Goal: Task Accomplishment & Management: Manage account settings

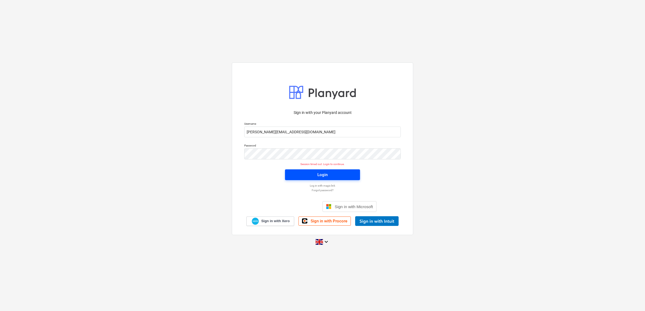
click at [315, 173] on span "Login" at bounding box center [322, 175] width 62 height 7
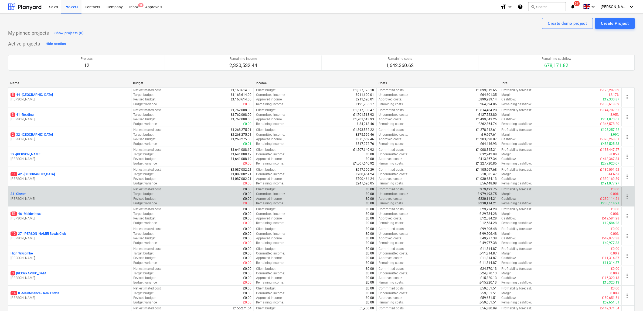
click at [22, 196] on p "34 - Cheam" at bounding box center [19, 194] width 16 height 5
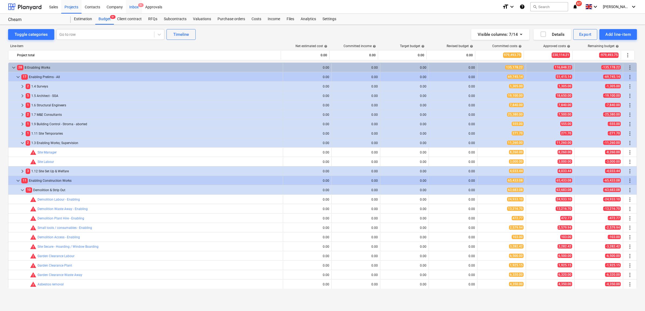
click at [132, 7] on div "Inbox 9+" at bounding box center [134, 7] width 16 height 14
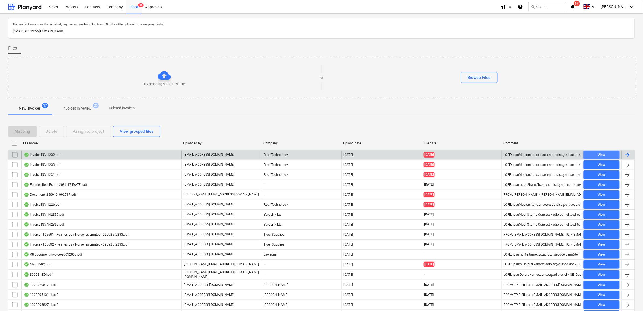
click at [590, 154] on span "View" at bounding box center [601, 155] width 32 height 6
click at [13, 156] on input "checkbox" at bounding box center [15, 155] width 9 height 9
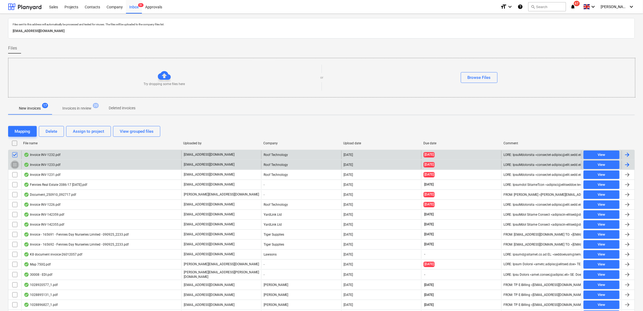
click at [15, 165] on input "checkbox" at bounding box center [15, 165] width 9 height 9
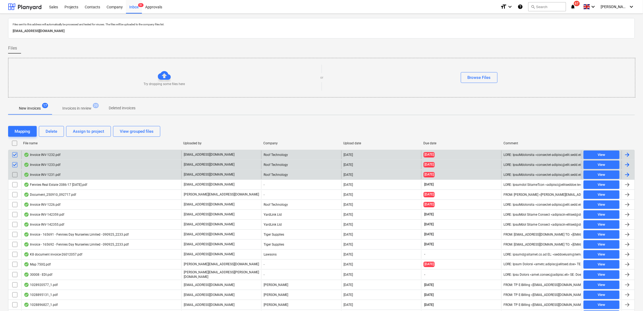
click at [16, 174] on input "checkbox" at bounding box center [15, 175] width 9 height 9
click at [80, 136] on button "Assign to project" at bounding box center [88, 131] width 45 height 11
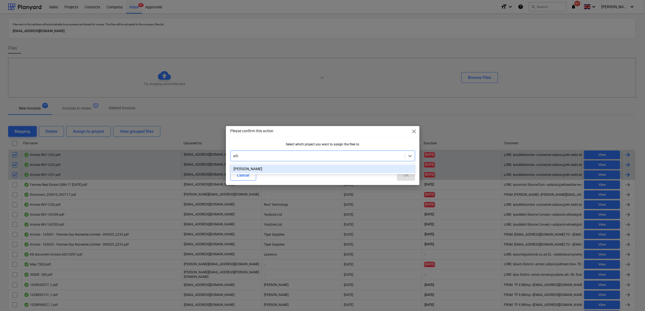
type input "whi"
click at [349, 170] on div "[PERSON_NAME]" at bounding box center [322, 169] width 185 height 9
click at [408, 178] on div "OK" at bounding box center [405, 175] width 5 height 7
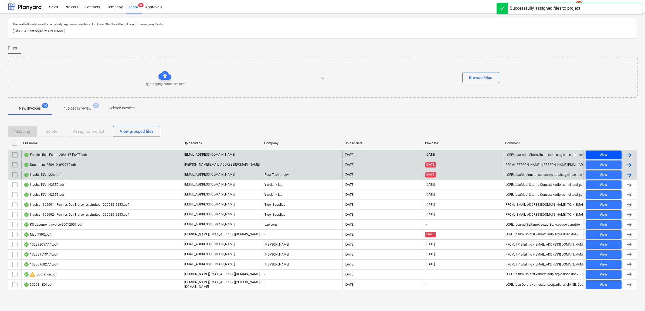
click at [595, 154] on span "View" at bounding box center [603, 155] width 32 height 6
click at [11, 156] on input "checkbox" at bounding box center [15, 155] width 9 height 9
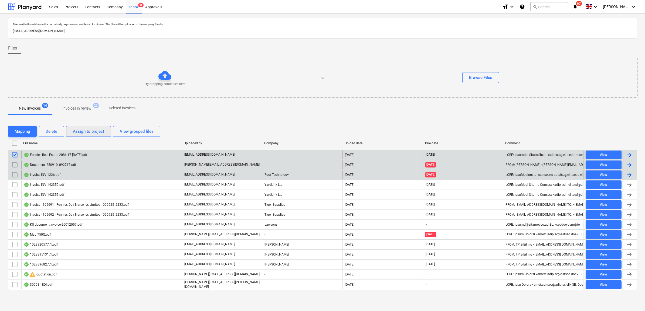
click at [83, 133] on div "Assign to project" at bounding box center [88, 131] width 31 height 7
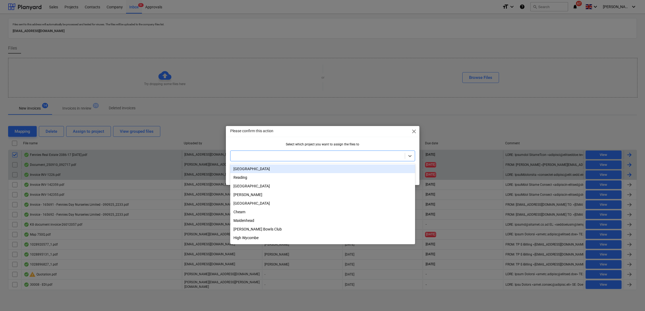
click at [275, 158] on div at bounding box center [317, 155] width 169 height 5
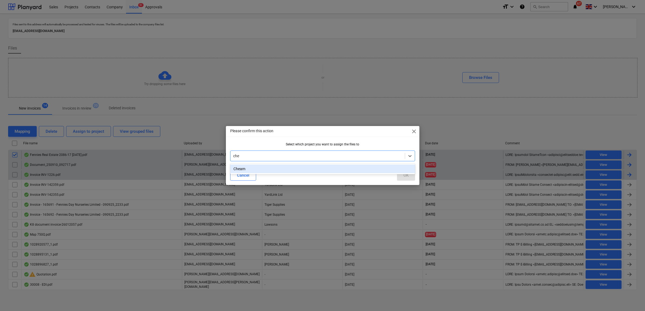
type input "chea"
click at [344, 168] on div "Cheam" at bounding box center [322, 169] width 185 height 9
click at [410, 175] on button "OK" at bounding box center [406, 175] width 18 height 11
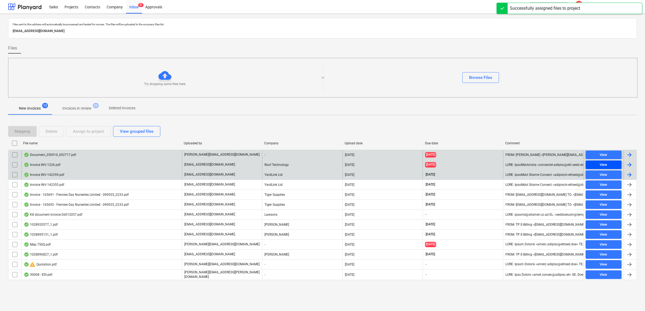
click at [613, 166] on span "View" at bounding box center [603, 165] width 32 height 6
click at [15, 165] on input "checkbox" at bounding box center [15, 165] width 9 height 9
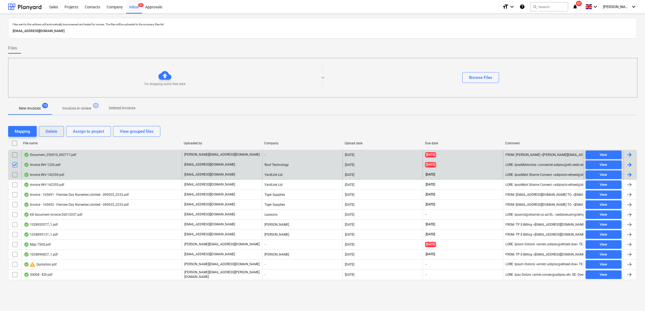
click at [49, 133] on div "Delete" at bounding box center [52, 131] width 12 height 7
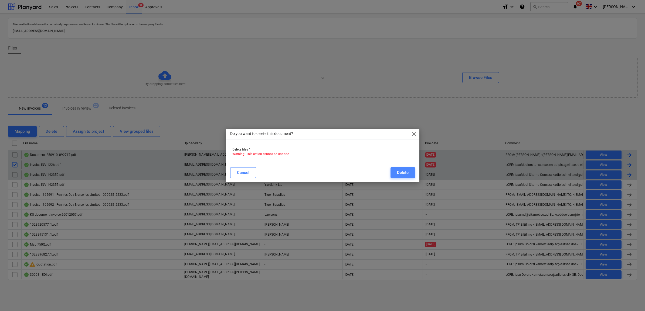
click at [397, 174] on div "Delete" at bounding box center [403, 172] width 12 height 7
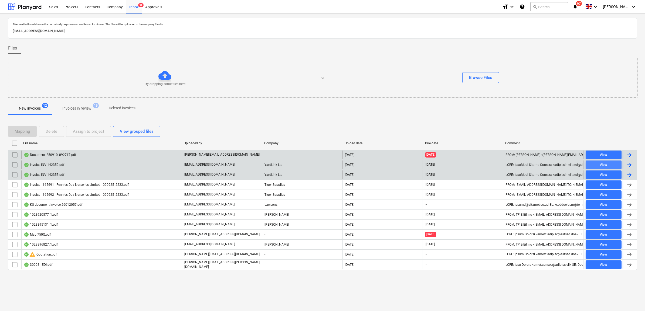
click at [606, 165] on div "View" at bounding box center [603, 165] width 8 height 6
click at [603, 175] on div "View" at bounding box center [603, 175] width 8 height 6
click at [14, 177] on input "checkbox" at bounding box center [15, 175] width 9 height 9
click at [80, 132] on div "Assign to project" at bounding box center [88, 131] width 31 height 7
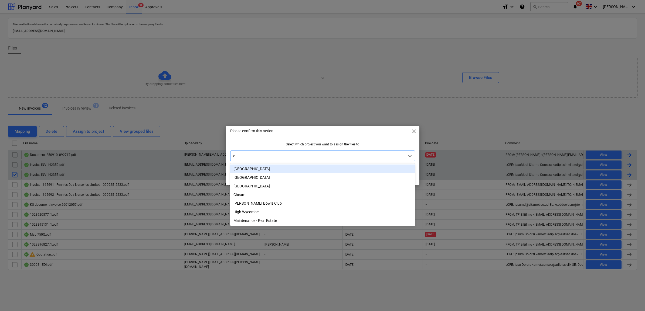
type input "ch"
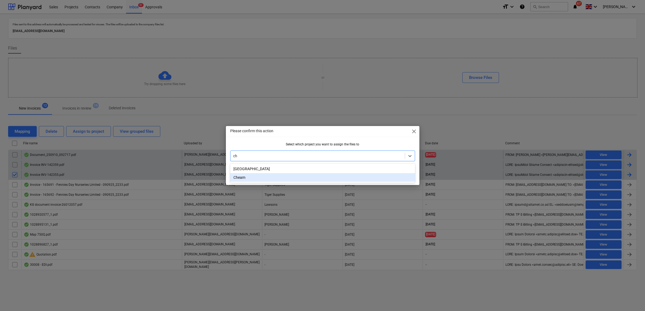
click at [245, 177] on div "Cheam" at bounding box center [322, 177] width 185 height 9
click at [403, 177] on div "OK" at bounding box center [405, 175] width 5 height 7
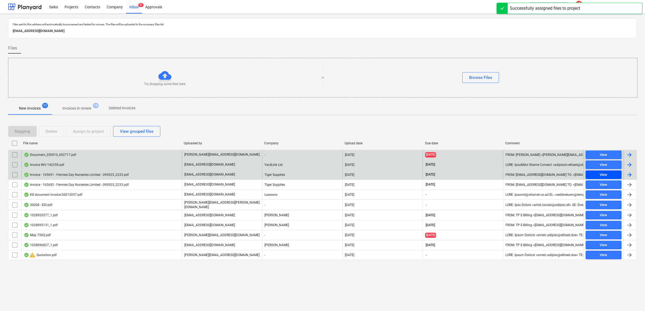
click at [609, 173] on span "View" at bounding box center [603, 175] width 32 height 6
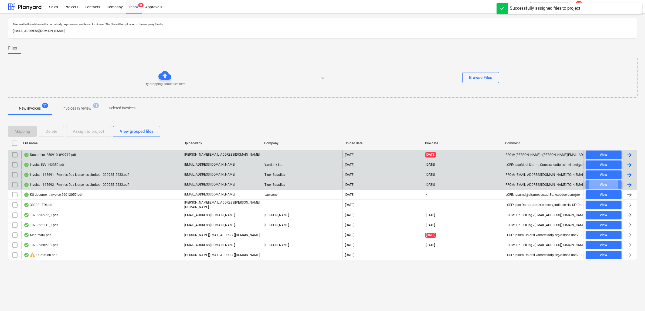
click at [607, 184] on span "View" at bounding box center [603, 185] width 32 height 6
click at [12, 174] on input "checkbox" at bounding box center [15, 175] width 9 height 9
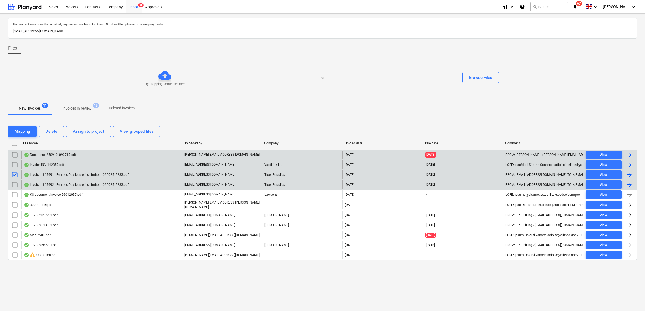
click at [14, 187] on input "checkbox" at bounding box center [15, 185] width 9 height 9
click at [80, 134] on div "Assign to project" at bounding box center [88, 131] width 31 height 7
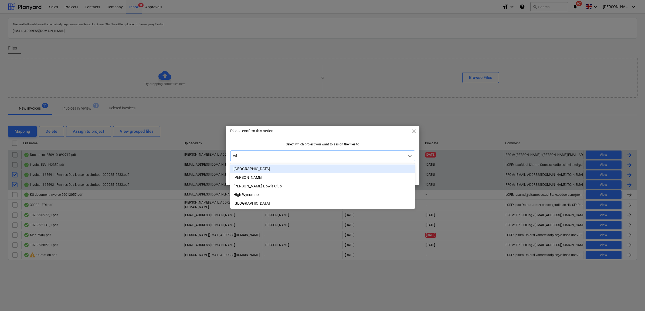
type input "whi"
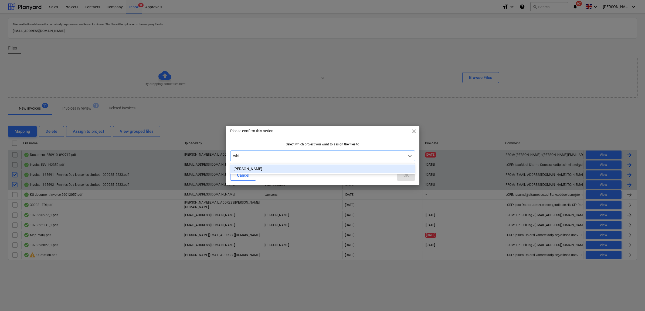
click at [264, 169] on div "[PERSON_NAME]" at bounding box center [322, 169] width 185 height 9
click at [408, 175] on div "OK" at bounding box center [405, 175] width 5 height 7
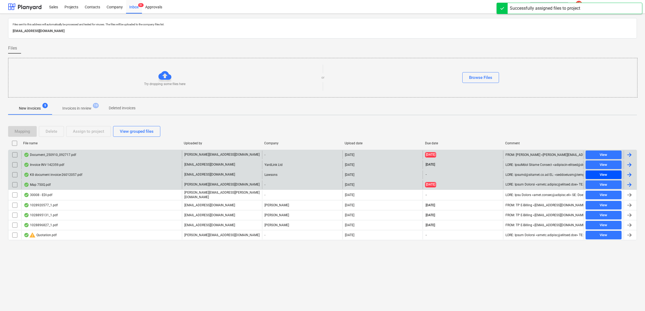
click at [597, 174] on span "View" at bounding box center [603, 175] width 32 height 6
click at [17, 174] on input "checkbox" at bounding box center [15, 175] width 9 height 9
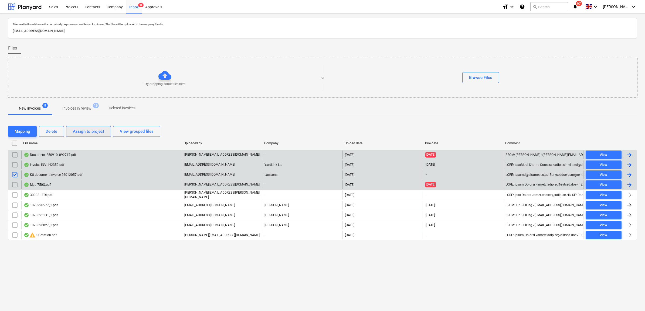
click at [81, 133] on div "Assign to project" at bounding box center [88, 131] width 31 height 7
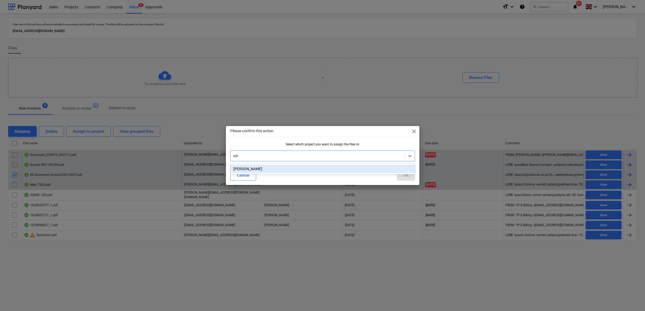
type input "whi"
click at [262, 170] on div "[PERSON_NAME]" at bounding box center [322, 169] width 185 height 9
click at [403, 177] on div "OK" at bounding box center [405, 175] width 5 height 7
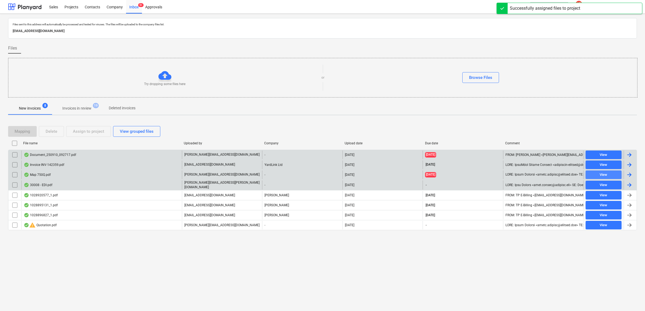
click at [618, 177] on span "View" at bounding box center [603, 175] width 32 height 6
click at [612, 186] on span "View" at bounding box center [603, 185] width 32 height 6
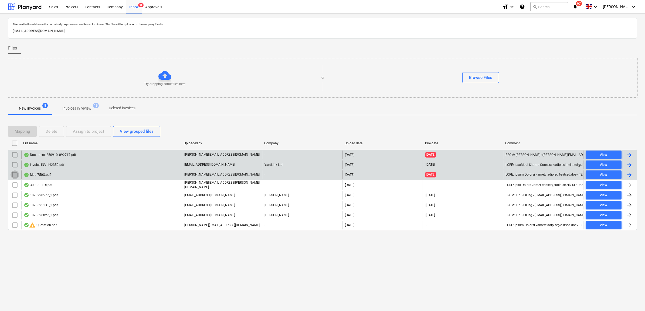
click at [14, 176] on input "checkbox" at bounding box center [15, 175] width 9 height 9
click at [61, 135] on button "Delete" at bounding box center [51, 131] width 25 height 11
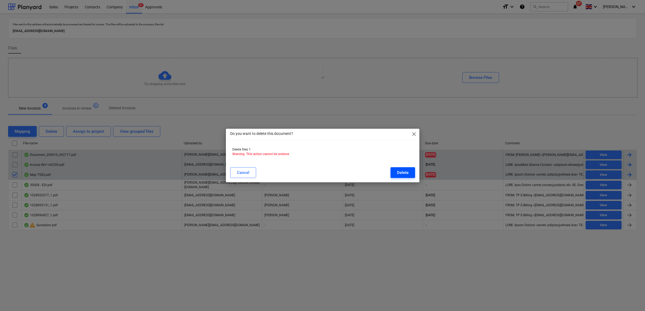
click at [396, 172] on button "Delete" at bounding box center [402, 172] width 25 height 11
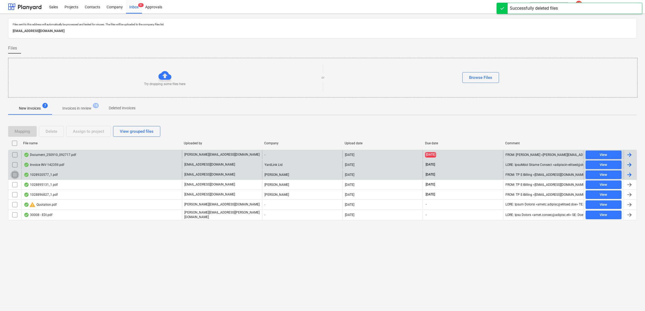
click at [14, 176] on input "checkbox" at bounding box center [15, 175] width 9 height 9
click at [14, 173] on input "checkbox" at bounding box center [15, 175] width 9 height 9
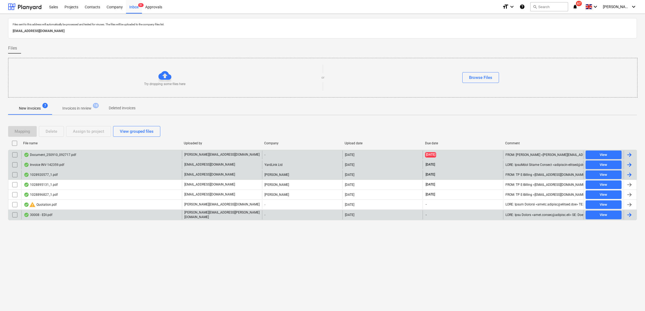
click at [14, 214] on input "checkbox" at bounding box center [15, 215] width 9 height 9
click at [82, 133] on div "Assign to project" at bounding box center [88, 131] width 31 height 7
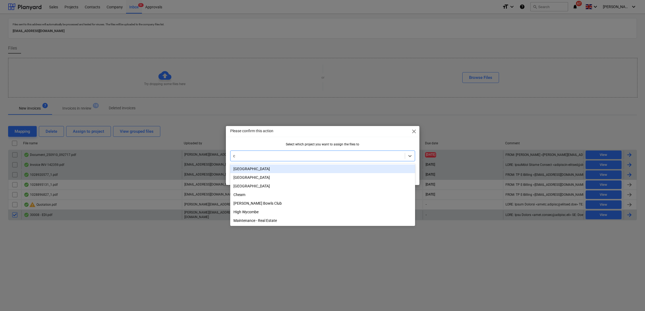
type input "cy"
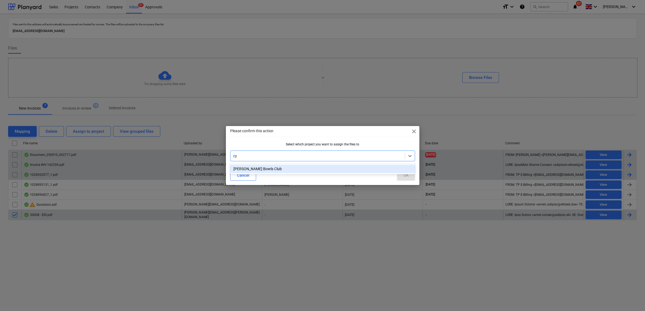
click at [277, 171] on div "[PERSON_NAME] Bowls Club" at bounding box center [322, 169] width 185 height 9
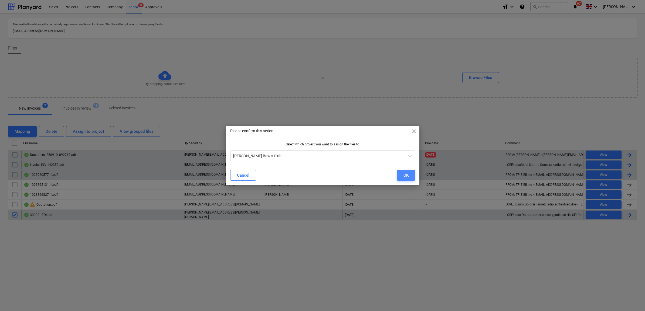
click at [400, 177] on button "OK" at bounding box center [406, 175] width 18 height 11
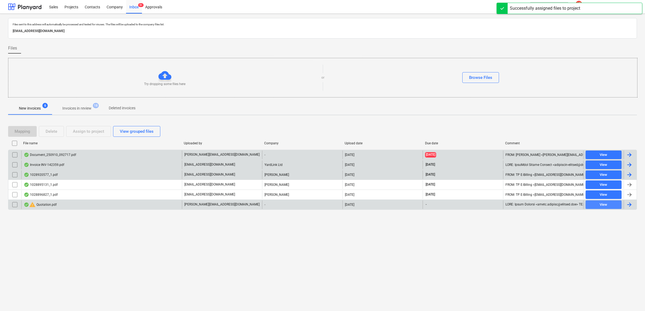
click at [592, 206] on span "View" at bounding box center [603, 205] width 32 height 6
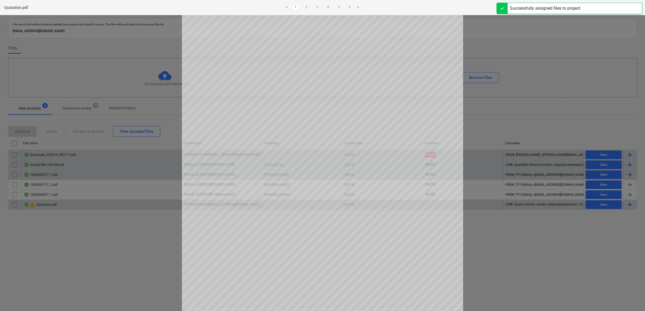
scroll to position [101, 0]
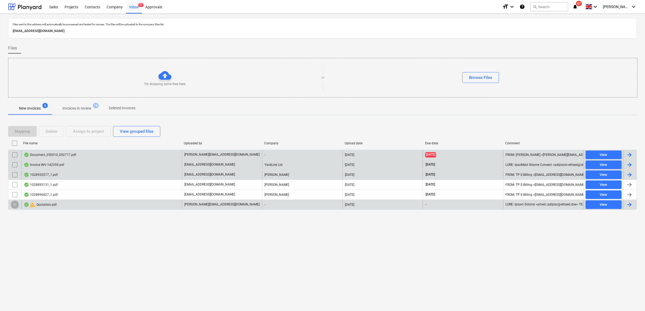
click at [18, 207] on input "checkbox" at bounding box center [15, 205] width 9 height 9
click at [80, 131] on div "Assign to project" at bounding box center [88, 131] width 31 height 7
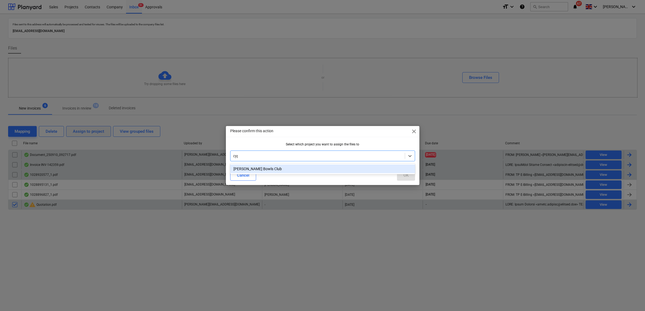
type input "cyph"
click at [273, 167] on div "[PERSON_NAME] Bowls Club" at bounding box center [322, 169] width 185 height 9
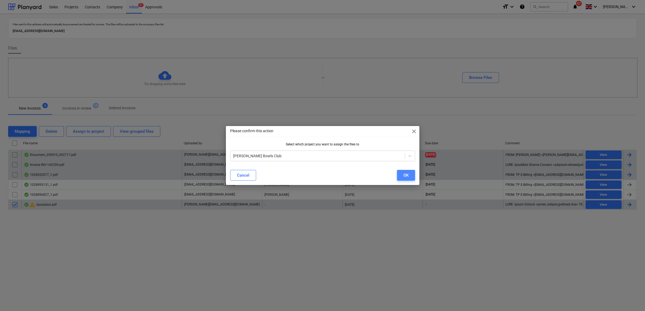
click at [411, 174] on button "OK" at bounding box center [406, 175] width 18 height 11
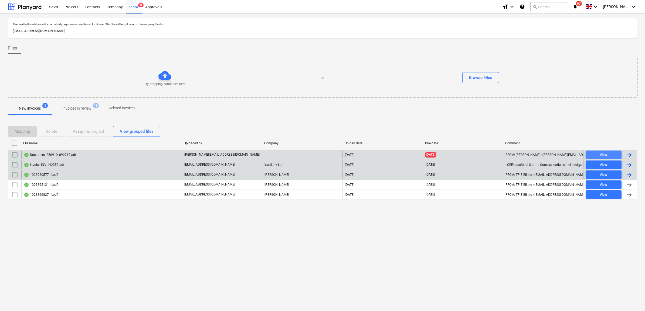
click at [606, 155] on div "View" at bounding box center [603, 155] width 8 height 6
click at [12, 154] on input "checkbox" at bounding box center [15, 155] width 9 height 9
click at [52, 131] on div "Delete" at bounding box center [52, 131] width 12 height 7
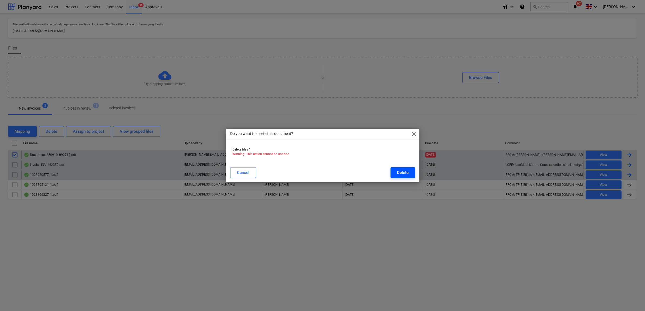
click at [397, 172] on div "Delete" at bounding box center [403, 172] width 12 height 7
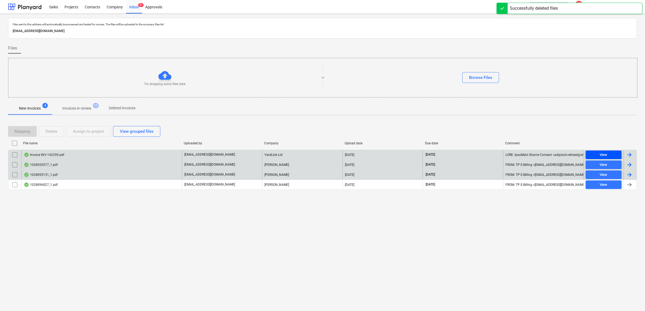
click at [598, 156] on span "View" at bounding box center [603, 155] width 32 height 6
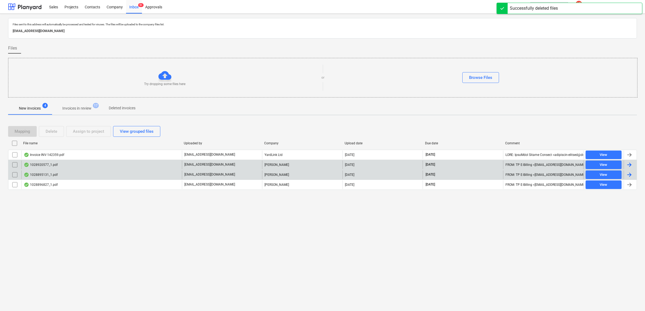
click at [14, 154] on input "checkbox" at bounding box center [15, 155] width 9 height 9
click at [71, 134] on button "Assign to project" at bounding box center [88, 131] width 45 height 11
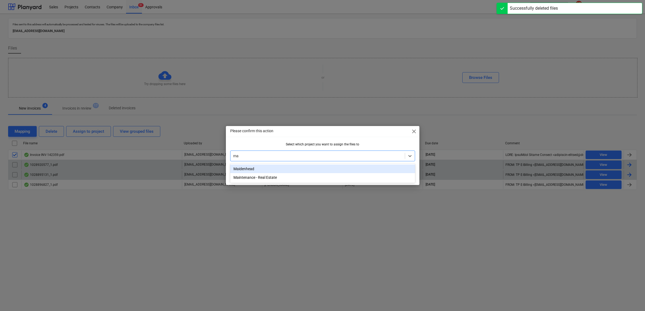
type input "mai"
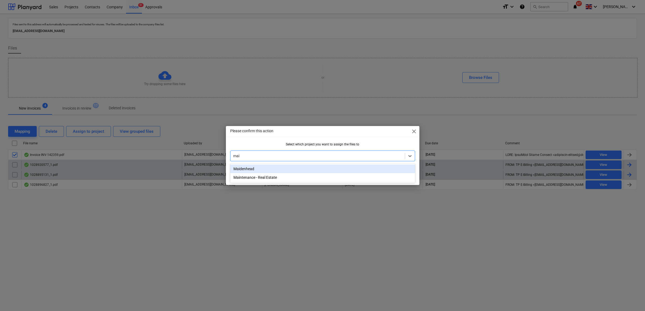
click at [254, 170] on div "Maidenhead" at bounding box center [322, 169] width 185 height 9
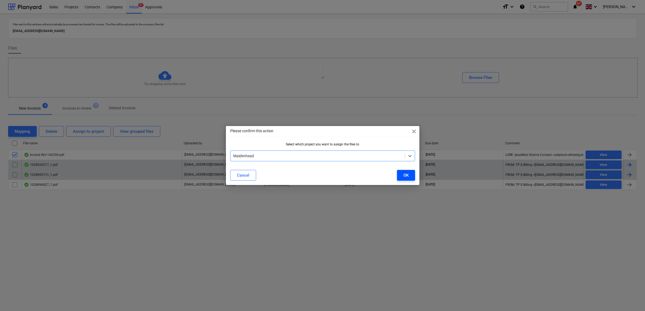
click at [405, 173] on button "OK" at bounding box center [406, 175] width 18 height 11
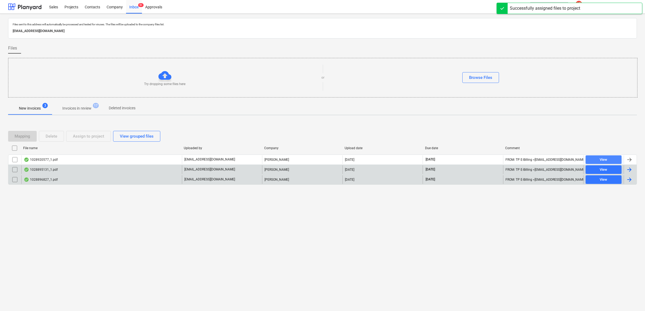
click at [615, 158] on span "View" at bounding box center [603, 160] width 32 height 6
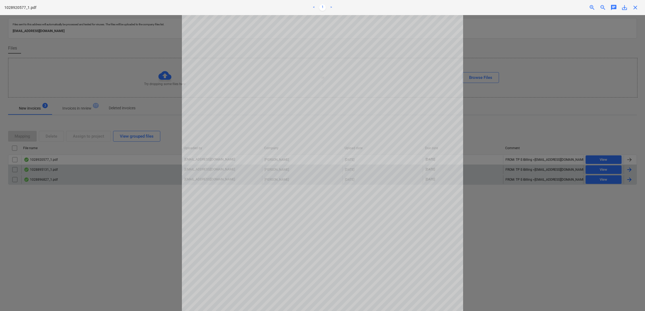
scroll to position [34, 0]
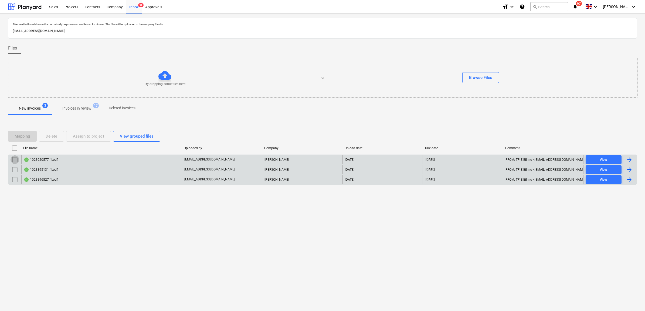
click at [16, 158] on input "checkbox" at bounding box center [15, 160] width 9 height 9
click at [80, 138] on div "Assign to project" at bounding box center [88, 136] width 31 height 7
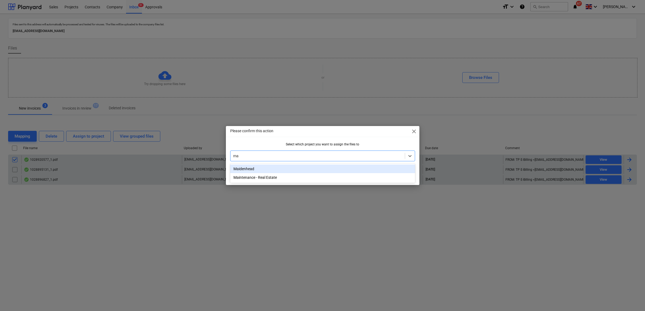
type input "mai"
click at [267, 168] on div "Maidenhead" at bounding box center [322, 169] width 185 height 9
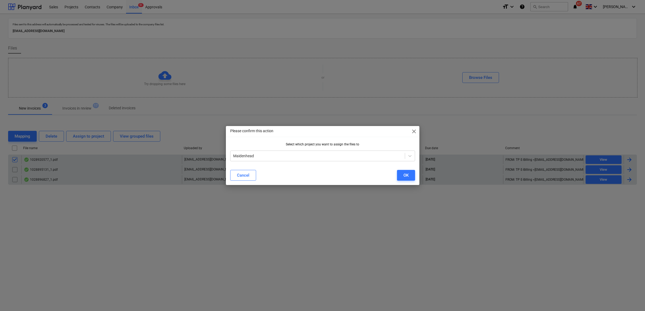
click at [267, 168] on div "Cancel OK" at bounding box center [322, 175] width 191 height 15
click at [269, 158] on div at bounding box center [317, 155] width 169 height 5
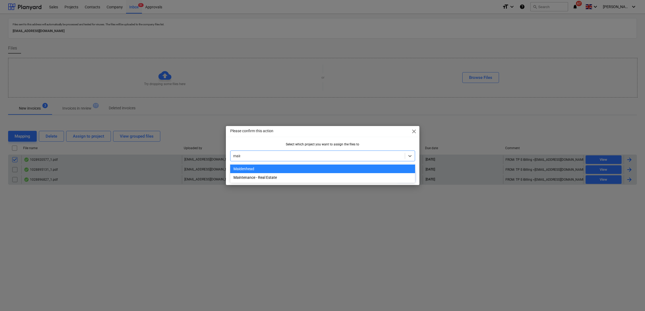
type input "maint"
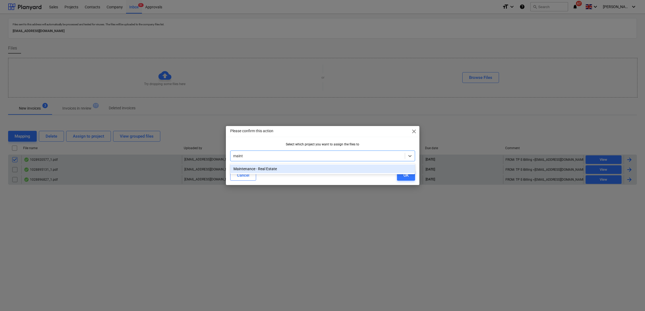
click at [270, 167] on div "Maintenance - Real Estate" at bounding box center [322, 169] width 185 height 9
click at [403, 177] on div "OK" at bounding box center [405, 175] width 5 height 7
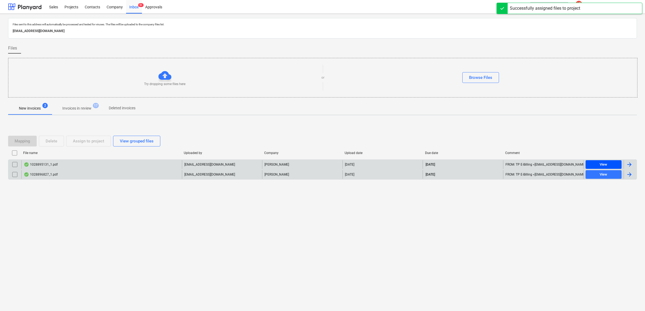
click at [596, 163] on span "View" at bounding box center [603, 165] width 32 height 6
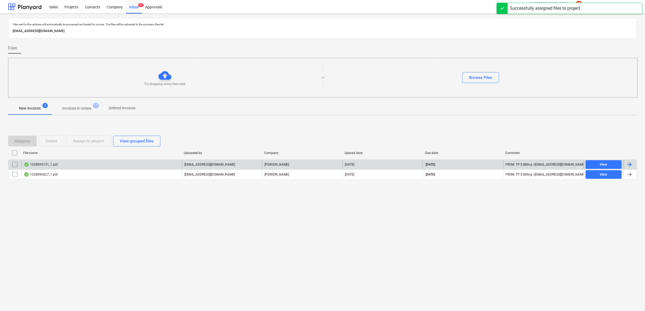
click at [13, 165] on input "checkbox" at bounding box center [15, 164] width 9 height 9
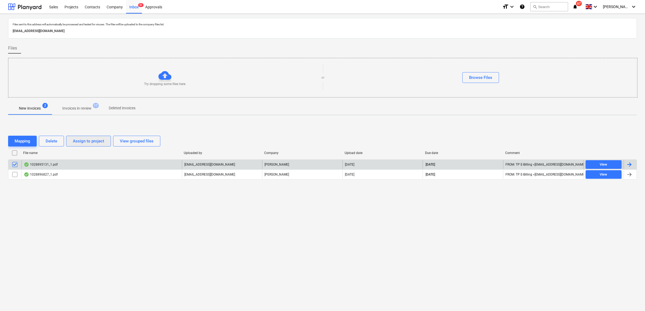
click at [73, 143] on div "Assign to project" at bounding box center [88, 141] width 31 height 7
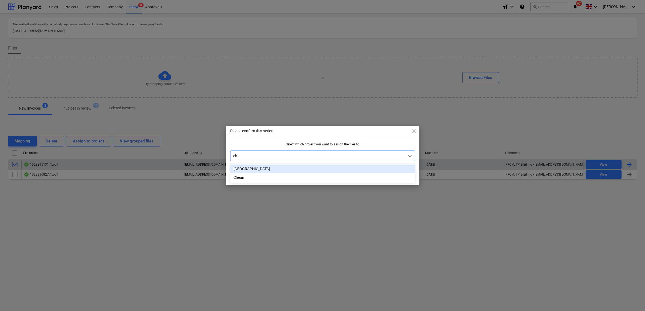
type input "che"
drag, startPoint x: 238, startPoint y: 173, endPoint x: 250, endPoint y: 173, distance: 12.1
click at [238, 173] on div "Cheam" at bounding box center [322, 169] width 185 height 9
click at [399, 173] on button "OK" at bounding box center [406, 175] width 18 height 11
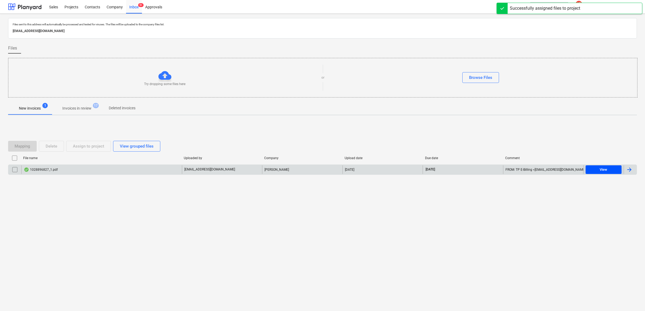
click at [593, 171] on span "View" at bounding box center [603, 170] width 32 height 6
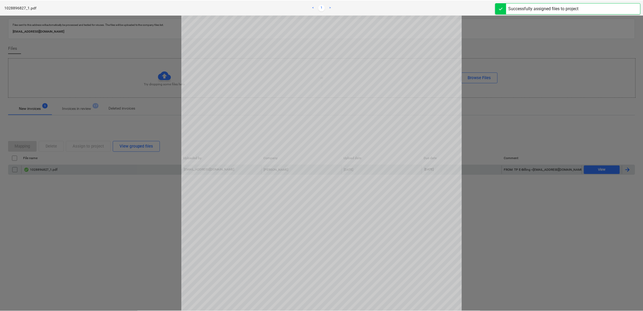
scroll to position [101, 0]
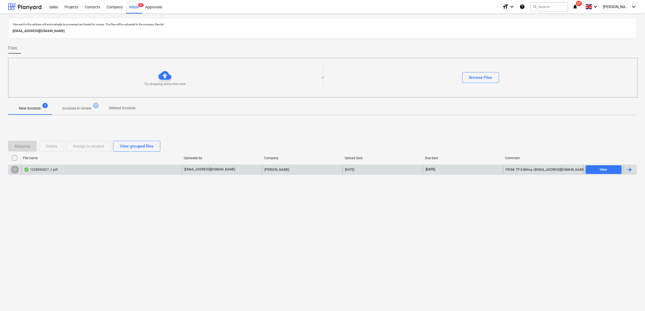
click at [13, 168] on input "checkbox" at bounding box center [15, 170] width 9 height 9
click at [73, 148] on div "Assign to project" at bounding box center [88, 146] width 31 height 7
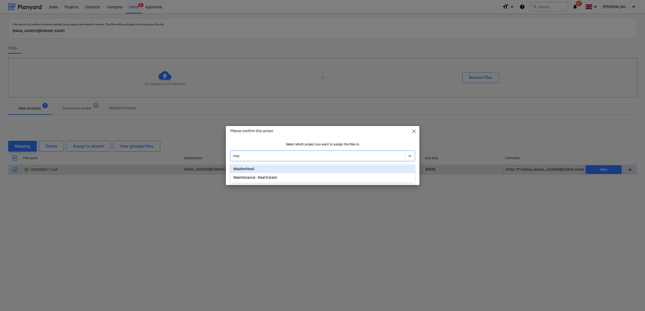
type input "main"
drag, startPoint x: 258, startPoint y: 172, endPoint x: 265, endPoint y: 170, distance: 6.7
click at [258, 172] on div "Maintenance - Real Estate" at bounding box center [322, 169] width 185 height 9
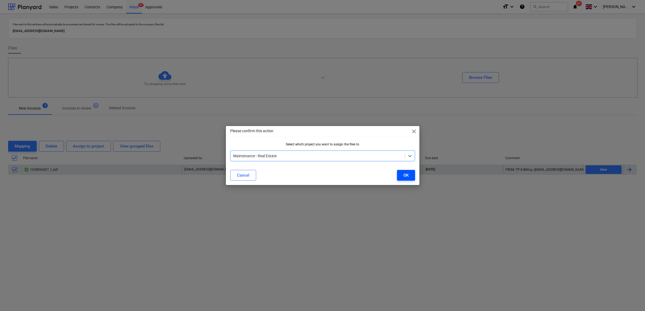
click at [410, 177] on button "OK" at bounding box center [406, 175] width 18 height 11
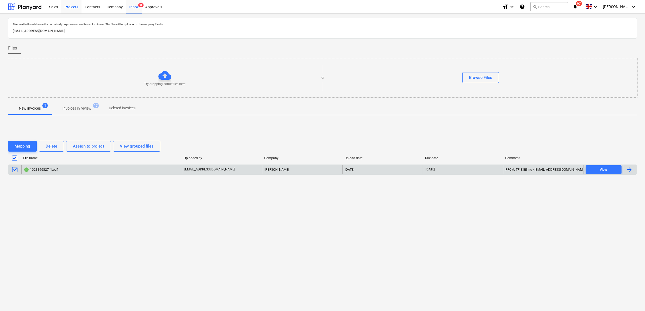
click at [72, 5] on div "Projects" at bounding box center [71, 7] width 20 height 14
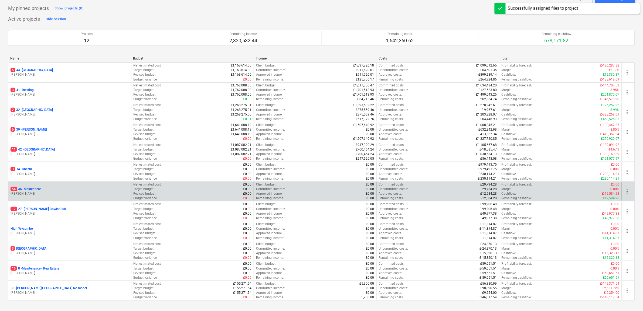
scroll to position [58, 0]
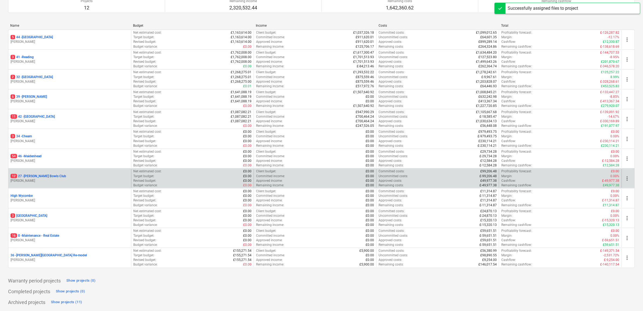
click at [32, 175] on p "12 27 - [PERSON_NAME] Bowls Club" at bounding box center [39, 176] width 56 height 5
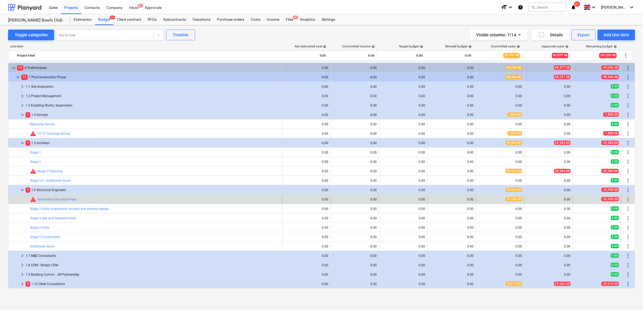
scroll to position [101, 0]
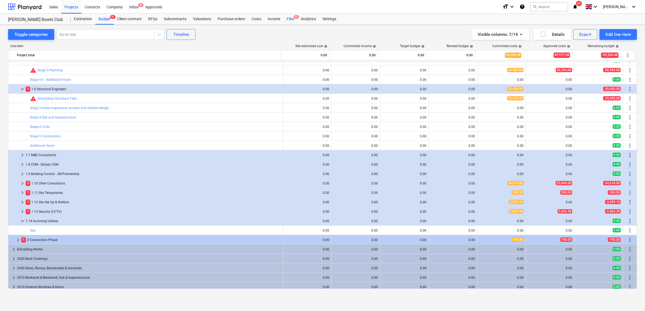
click at [289, 22] on div "Files 9+" at bounding box center [290, 19] width 14 height 11
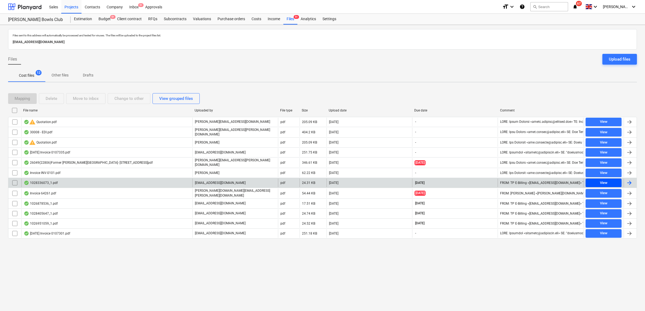
click at [616, 180] on span "View" at bounding box center [603, 183] width 32 height 6
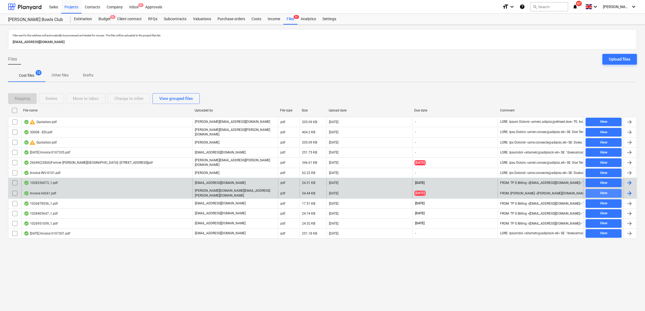
click at [610, 190] on span "View" at bounding box center [603, 193] width 32 height 6
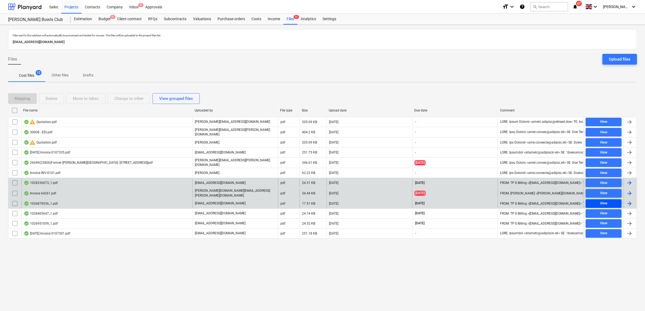
click at [605, 201] on div "View" at bounding box center [604, 204] width 8 height 6
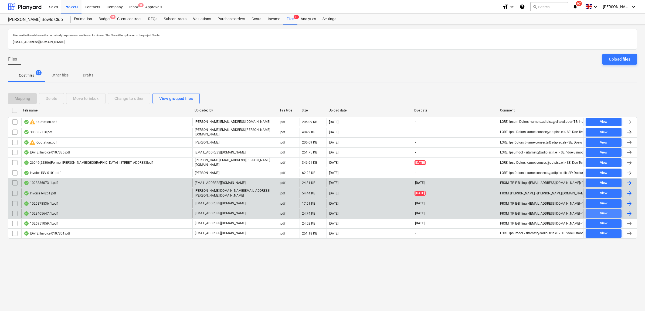
click at [604, 212] on div "View" at bounding box center [604, 214] width 8 height 6
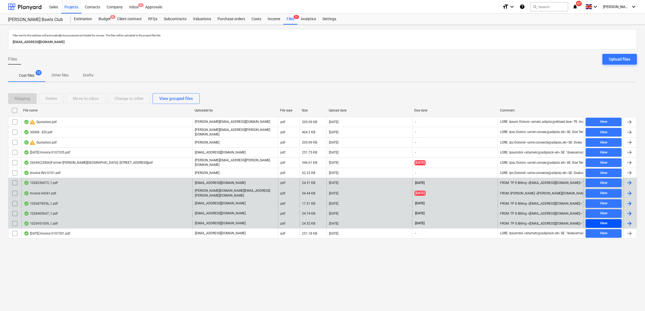
click at [602, 221] on div "View" at bounding box center [604, 224] width 8 height 6
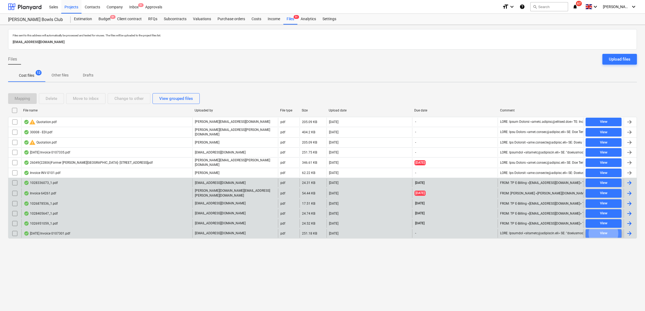
click at [600, 231] on div "View" at bounding box center [604, 234] width 8 height 6
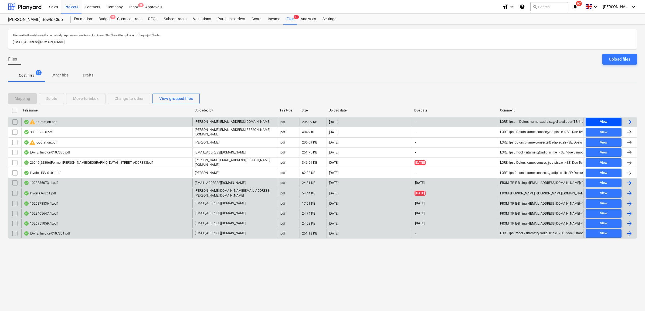
click at [601, 121] on div "View" at bounding box center [604, 122] width 8 height 6
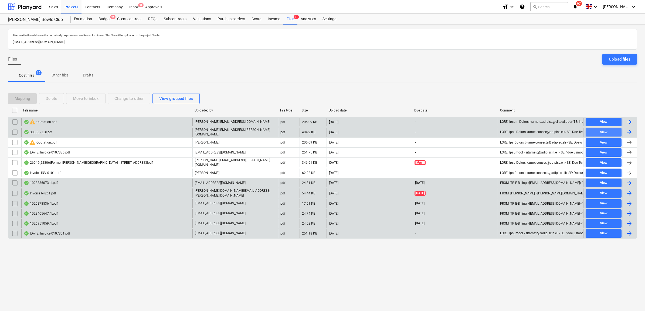
click at [599, 132] on span "View" at bounding box center [603, 132] width 32 height 6
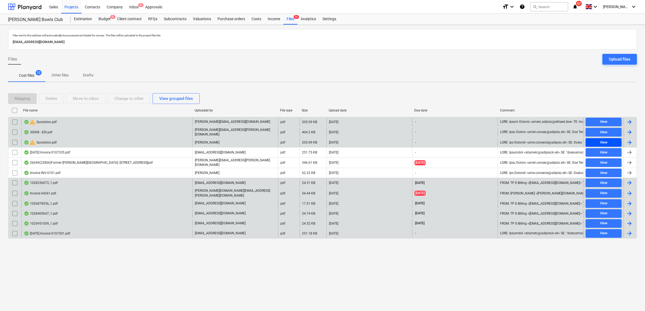
click at [597, 143] on span "View" at bounding box center [603, 143] width 32 height 6
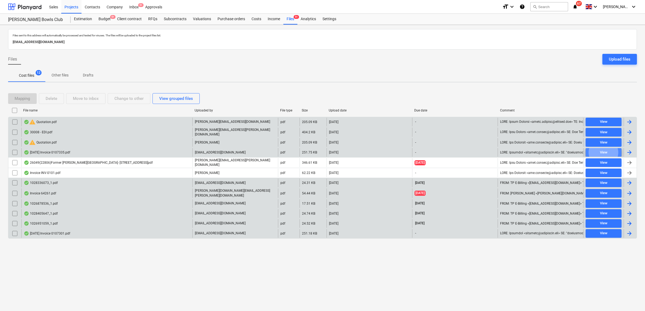
click at [597, 151] on span "View" at bounding box center [603, 153] width 32 height 6
click at [15, 121] on input "checkbox" at bounding box center [15, 122] width 9 height 9
click at [48, 100] on div "Delete" at bounding box center [52, 98] width 12 height 7
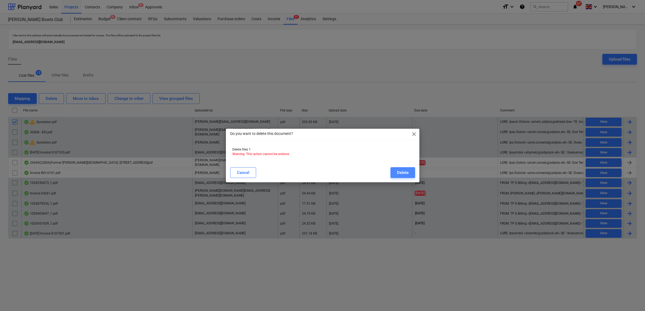
click at [392, 169] on button "Delete" at bounding box center [402, 172] width 25 height 11
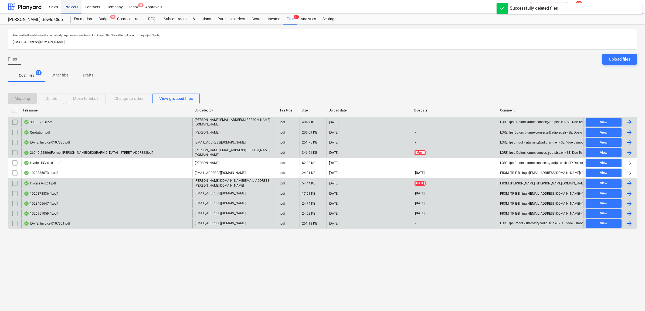
click at [70, 7] on div "Projects" at bounding box center [71, 7] width 20 height 14
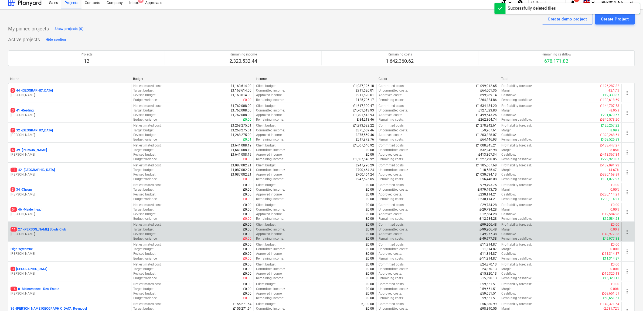
scroll to position [58, 0]
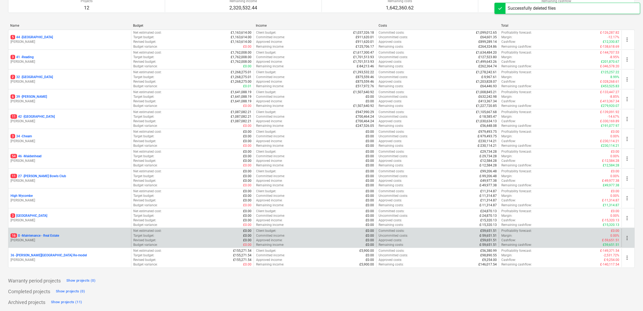
click at [43, 235] on p "16 0 - Maintenance - Real Estate" at bounding box center [35, 236] width 49 height 5
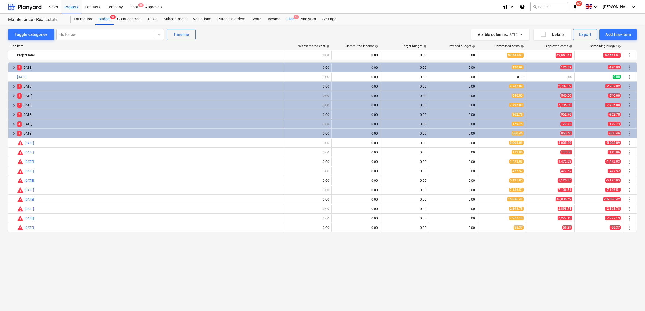
click at [289, 20] on div "Files 9+" at bounding box center [290, 19] width 14 height 11
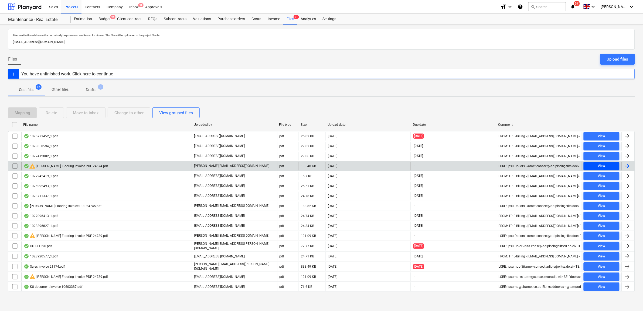
click at [600, 169] on div "View" at bounding box center [601, 166] width 8 height 6
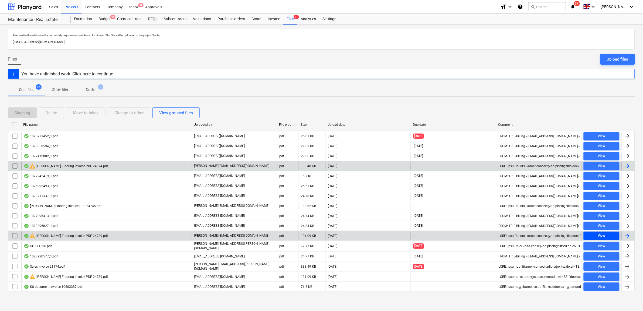
click at [601, 238] on div "View" at bounding box center [601, 236] width 8 height 6
click at [13, 238] on input "checkbox" at bounding box center [15, 236] width 9 height 9
click at [57, 113] on div "Delete" at bounding box center [52, 112] width 12 height 7
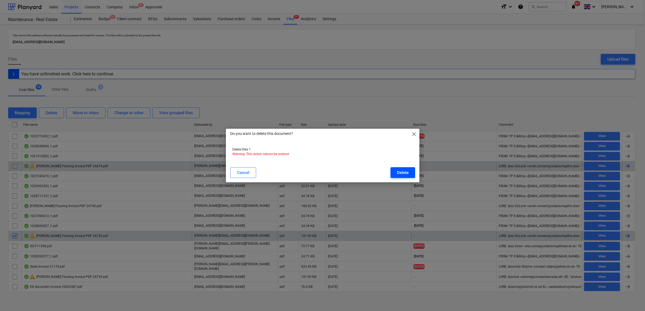
click at [409, 174] on button "Delete" at bounding box center [402, 172] width 25 height 11
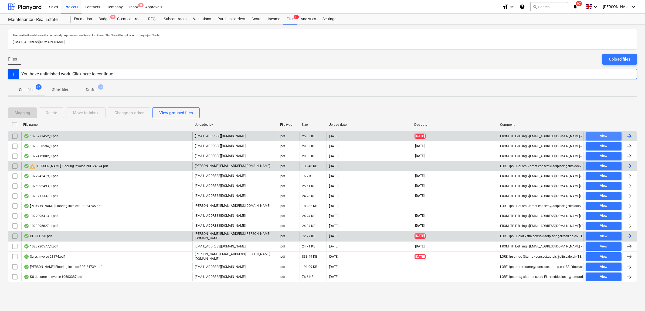
click at [600, 138] on div "View" at bounding box center [604, 136] width 8 height 6
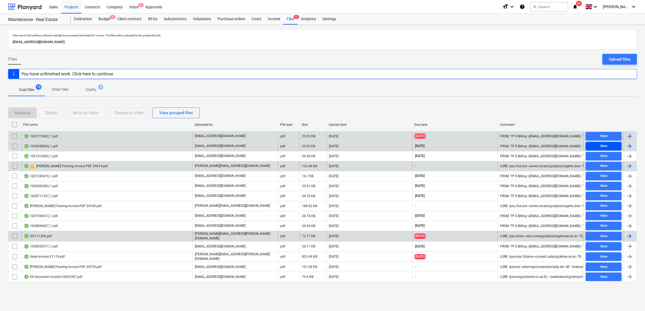
click at [602, 149] on div "View" at bounding box center [604, 146] width 8 height 6
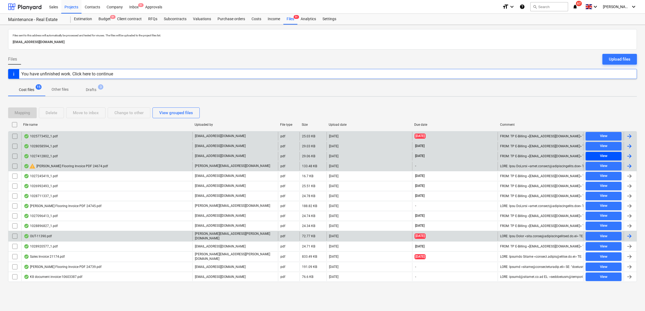
click at [601, 157] on div "View" at bounding box center [604, 156] width 8 height 6
click at [601, 167] on div "View" at bounding box center [604, 166] width 8 height 6
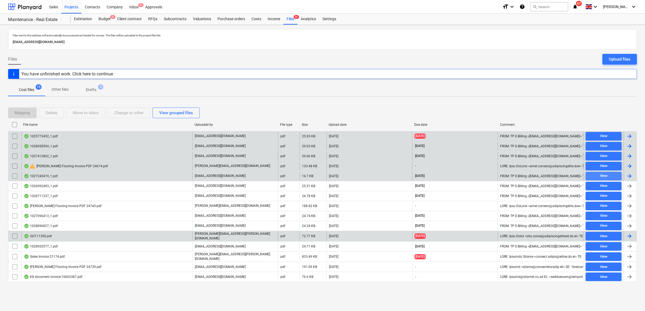
click at [600, 173] on div "View" at bounding box center [604, 176] width 8 height 6
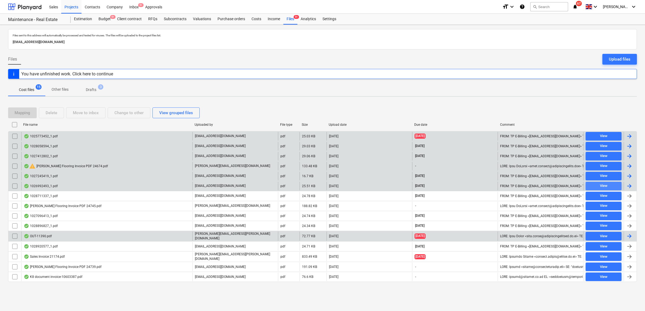
click at [600, 185] on div "View" at bounding box center [604, 186] width 8 height 6
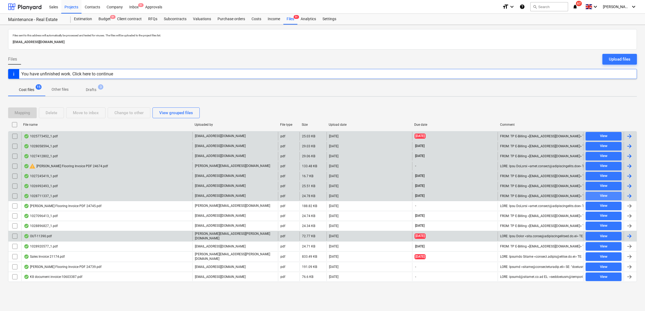
click at [598, 194] on span "View" at bounding box center [603, 196] width 32 height 6
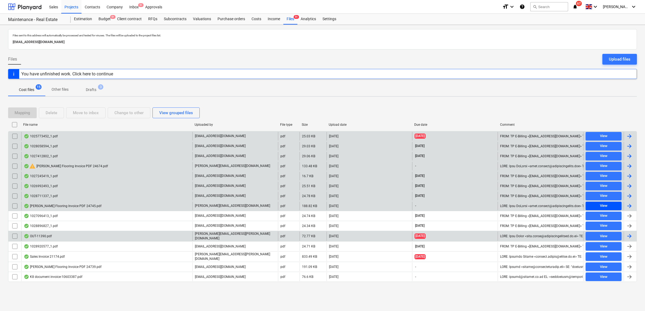
click at [598, 206] on span "View" at bounding box center [603, 206] width 32 height 6
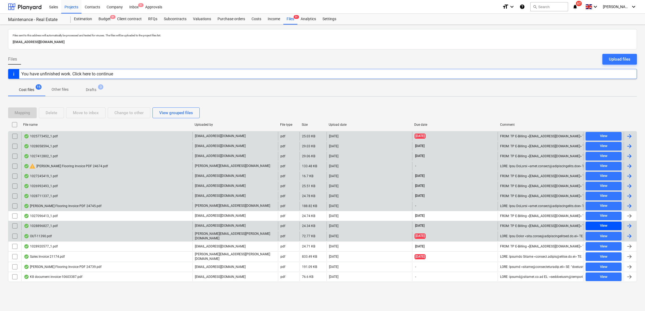
click at [598, 227] on span "View" at bounding box center [603, 226] width 32 height 6
click at [597, 236] on span "View" at bounding box center [603, 237] width 32 height 6
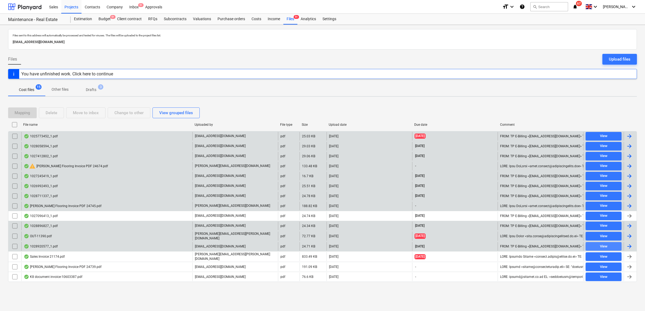
click at [597, 243] on button "View" at bounding box center [603, 246] width 36 height 9
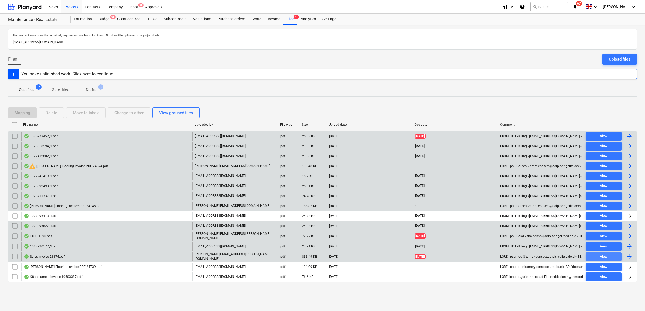
click at [597, 255] on span "View" at bounding box center [603, 257] width 32 height 6
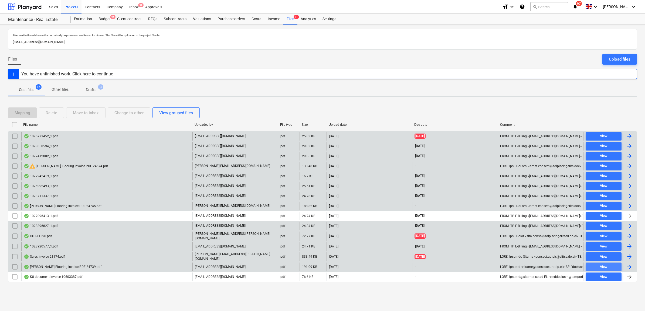
click at [597, 266] on span "View" at bounding box center [603, 267] width 32 height 6
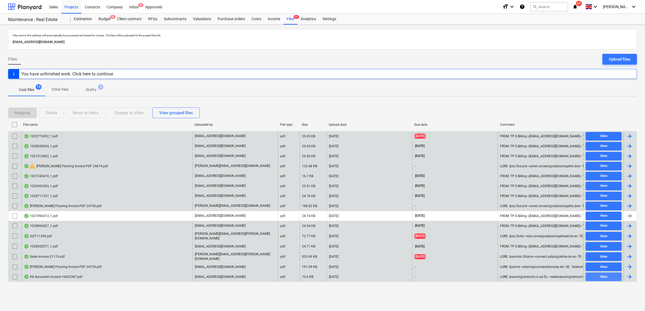
click at [595, 274] on span "View" at bounding box center [603, 277] width 32 height 6
click at [100, 5] on div "Contacts" at bounding box center [92, 7] width 22 height 14
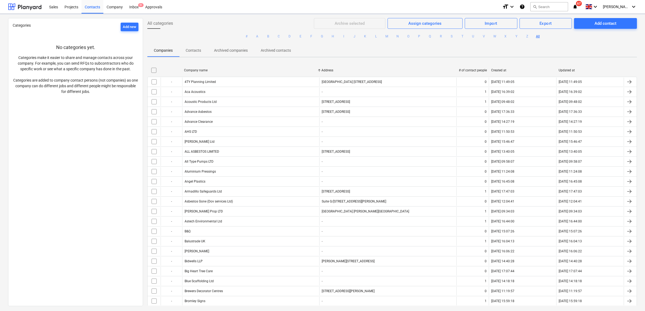
click at [72, 10] on div "Projects" at bounding box center [71, 7] width 20 height 14
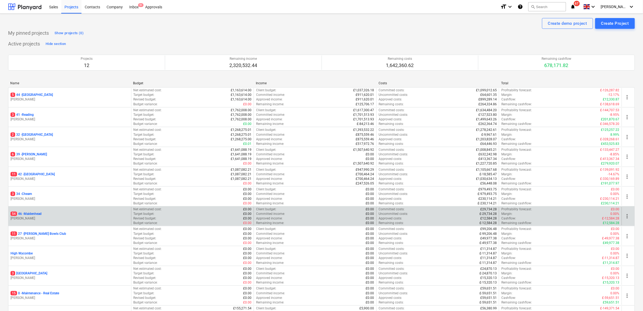
click at [37, 215] on p "54 46 - [GEOGRAPHIC_DATA]" at bounding box center [26, 214] width 31 height 5
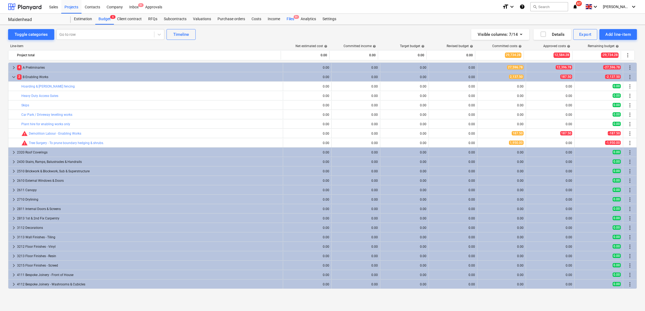
click at [290, 18] on div "Files 9+" at bounding box center [290, 19] width 14 height 11
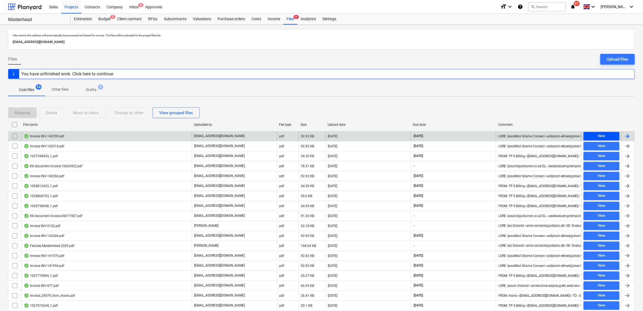
click at [613, 134] on span "View" at bounding box center [601, 136] width 32 height 6
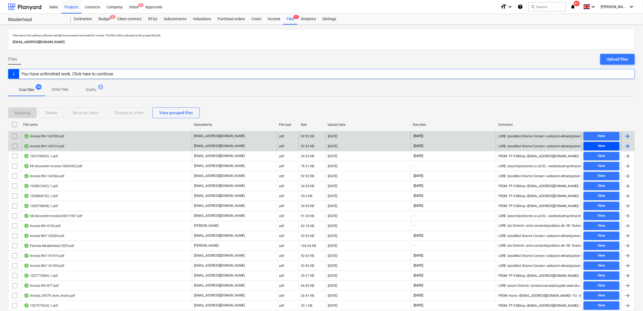
click at [608, 145] on span "View" at bounding box center [601, 146] width 32 height 6
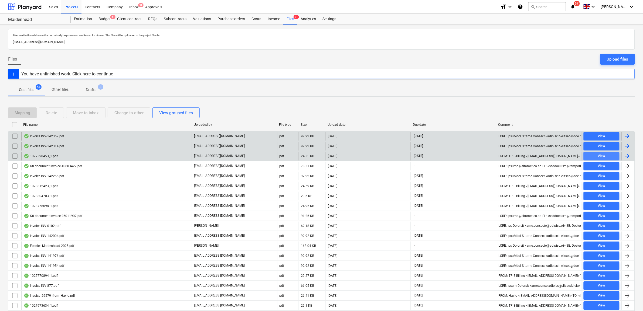
click at [605, 153] on span "View" at bounding box center [601, 156] width 32 height 6
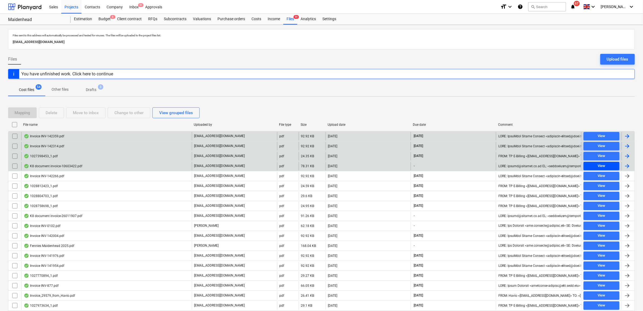
click at [604, 165] on div "View" at bounding box center [601, 166] width 8 height 6
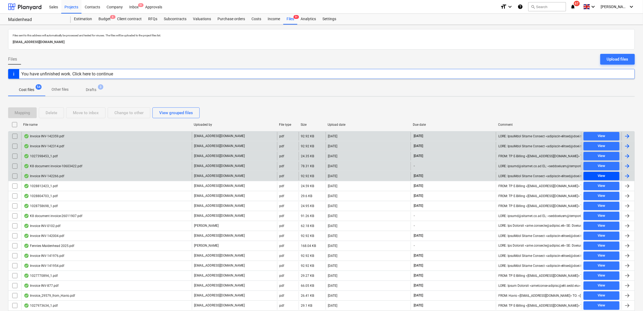
click at [604, 177] on div "View" at bounding box center [601, 176] width 8 height 6
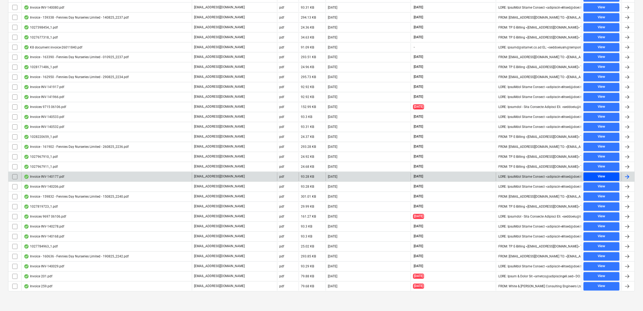
scroll to position [382, 0]
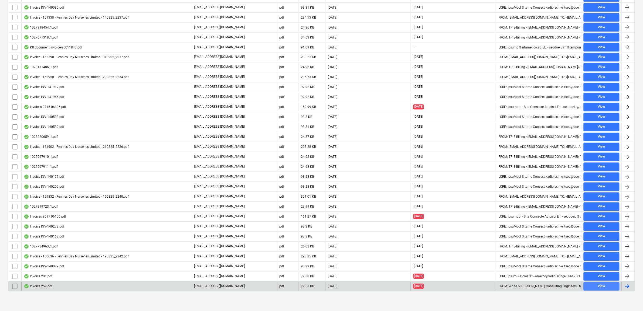
click at [598, 288] on div "View" at bounding box center [601, 287] width 8 height 6
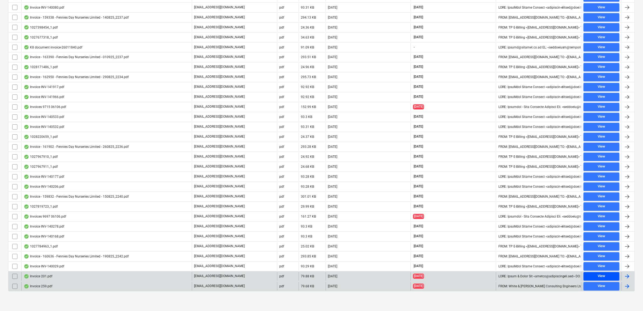
click at [598, 273] on button "View" at bounding box center [601, 277] width 36 height 9
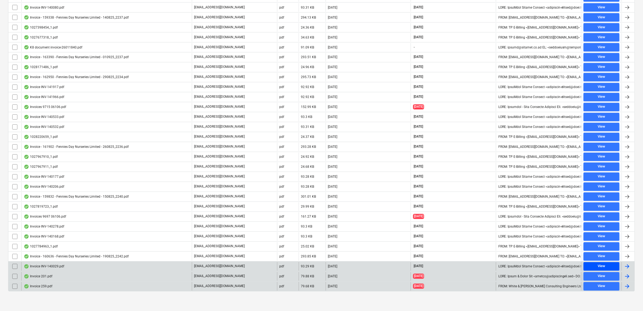
click at [598, 265] on div "View" at bounding box center [601, 267] width 8 height 6
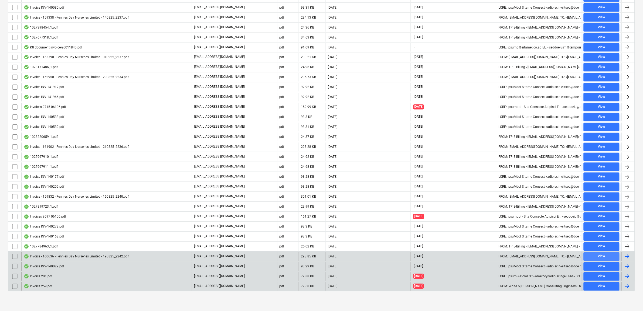
click at [598, 258] on div "View" at bounding box center [601, 257] width 8 height 6
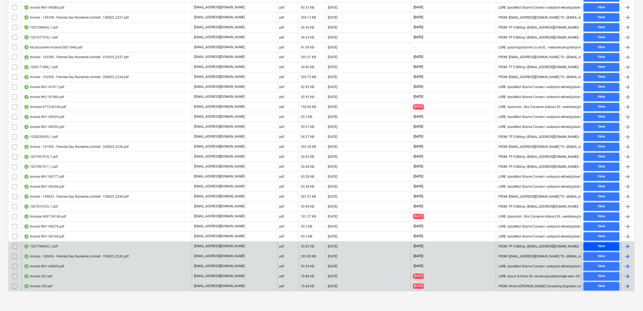
click at [598, 245] on div "View" at bounding box center [601, 247] width 8 height 6
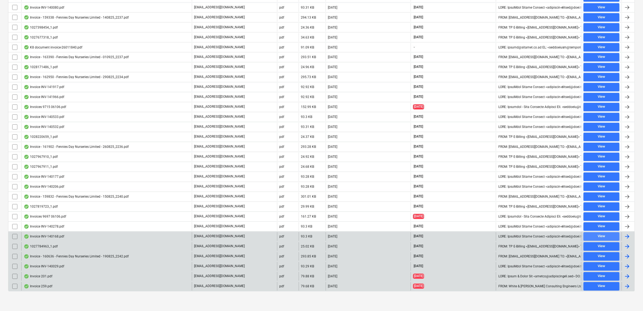
click at [598, 237] on div "View" at bounding box center [601, 237] width 8 height 6
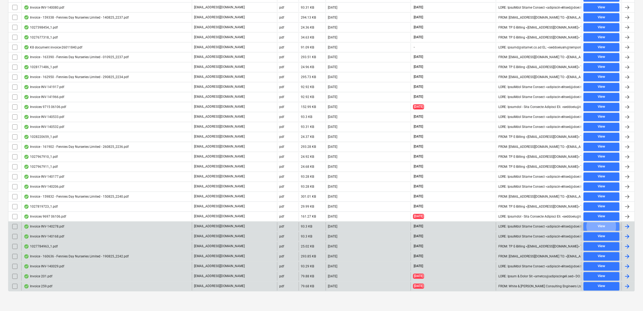
click at [595, 227] on span "View" at bounding box center [601, 227] width 32 height 6
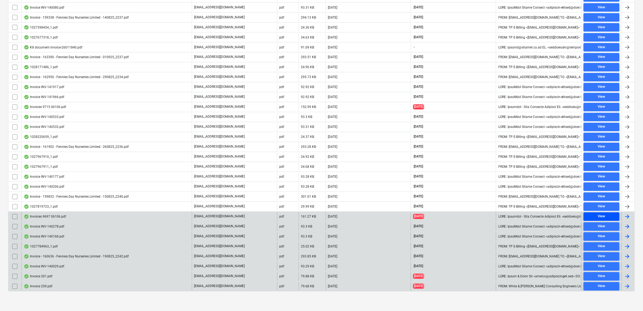
click at [595, 217] on span "View" at bounding box center [601, 217] width 32 height 6
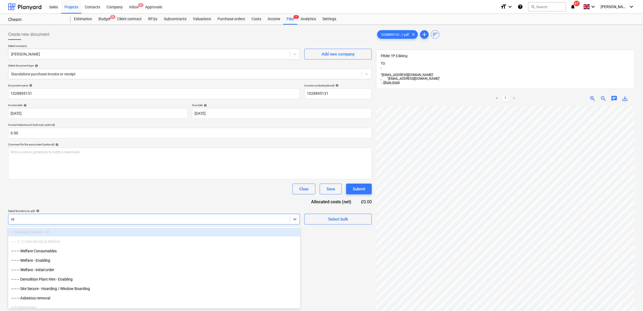
type input "ret"
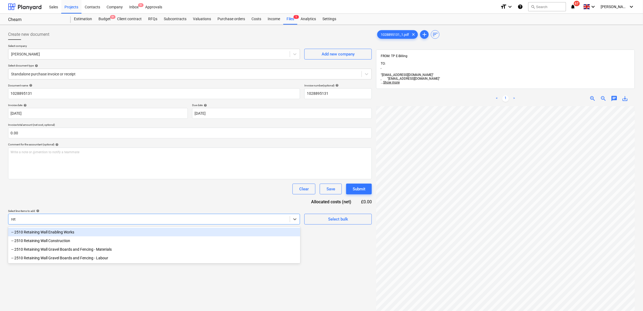
click at [136, 235] on div "-- 2510 Retaining Wall Enabling Works" at bounding box center [154, 232] width 292 height 9
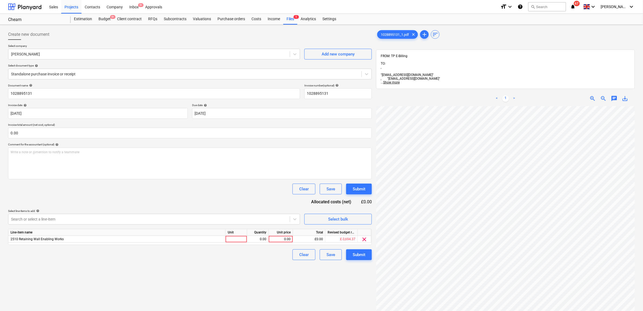
click at [159, 210] on div "Select line-items to add help" at bounding box center [154, 212] width 292 height 4
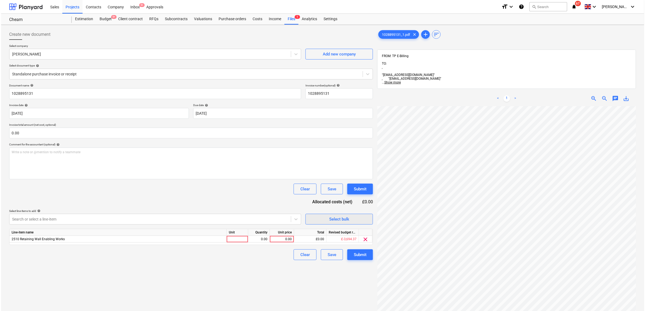
scroll to position [73, 25]
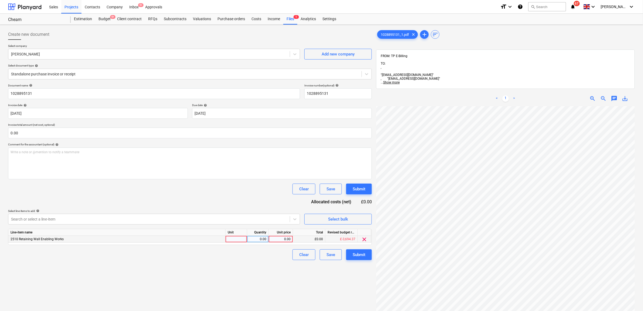
click at [290, 241] on div "0.00" at bounding box center [281, 239] width 20 height 7
type input "33"
click at [274, 275] on div "Create new document Select company Travis Perkins Add new company Select docume…" at bounding box center [190, 216] width 368 height 378
click at [351, 254] on button "Submit" at bounding box center [359, 255] width 26 height 11
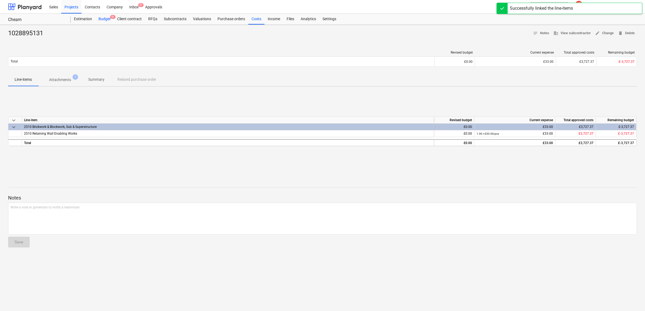
click at [110, 19] on div "Budget 9+" at bounding box center [104, 19] width 19 height 11
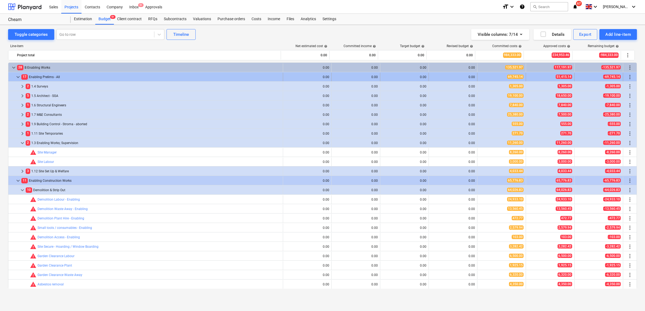
click at [16, 78] on span "keyboard_arrow_down" at bounding box center [18, 77] width 6 height 6
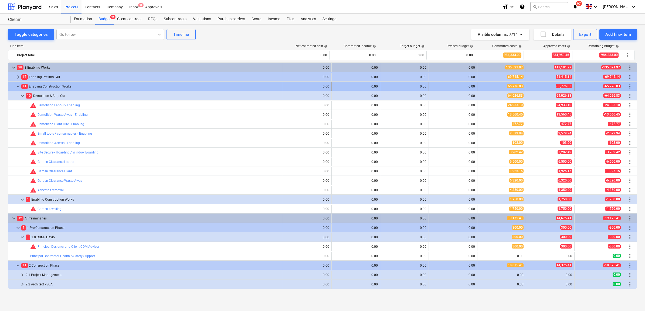
click at [20, 85] on span "keyboard_arrow_down" at bounding box center [18, 86] width 6 height 6
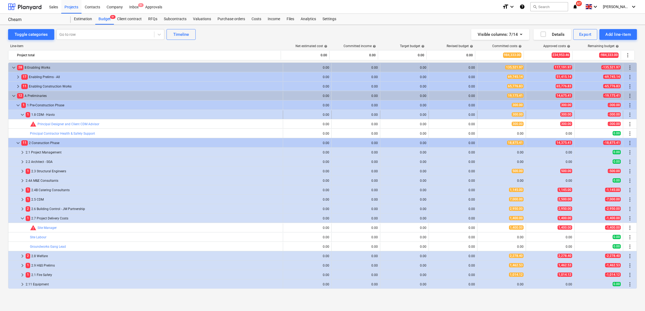
click at [22, 115] on span "keyboard_arrow_down" at bounding box center [22, 115] width 6 height 6
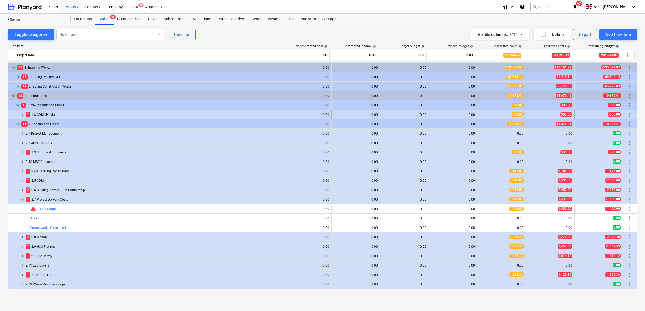
click at [20, 116] on span "keyboard_arrow_right" at bounding box center [22, 115] width 6 height 6
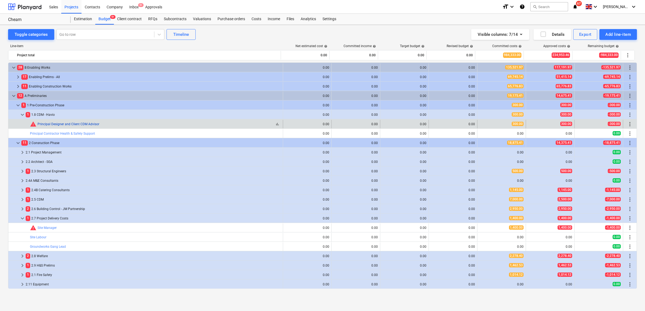
click at [76, 123] on link "Principal Designer and Client CDM Advisor" at bounding box center [68, 124] width 62 height 4
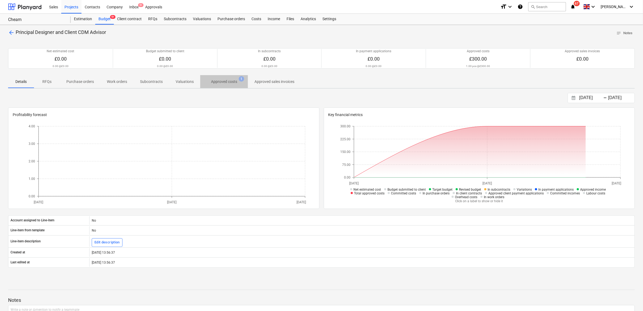
click at [219, 82] on p "Approved costs" at bounding box center [224, 82] width 26 height 6
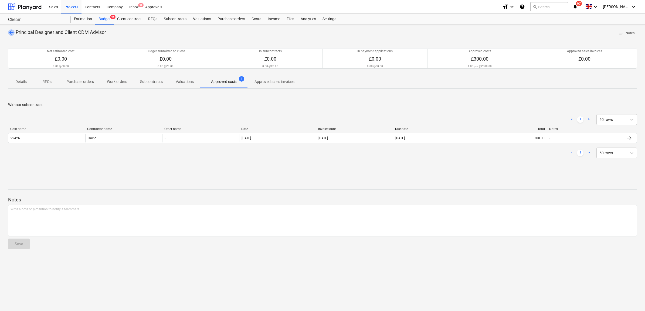
click at [10, 29] on span "arrow_back" at bounding box center [11, 32] width 6 height 6
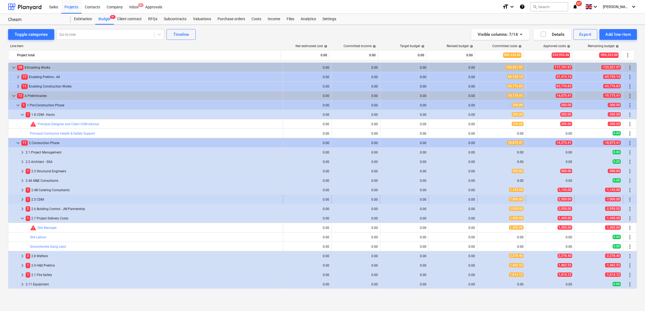
click at [36, 199] on div "1 2.5 CDM" at bounding box center [153, 200] width 255 height 9
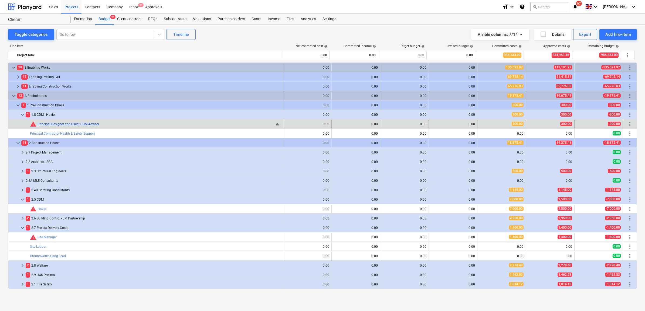
click at [76, 124] on link "Principal Designer and Client CDM Advisor" at bounding box center [68, 124] width 62 height 4
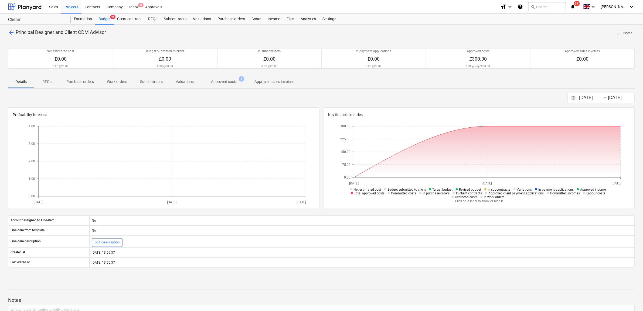
click at [241, 83] on span "Approved costs 1" at bounding box center [224, 82] width 48 height 10
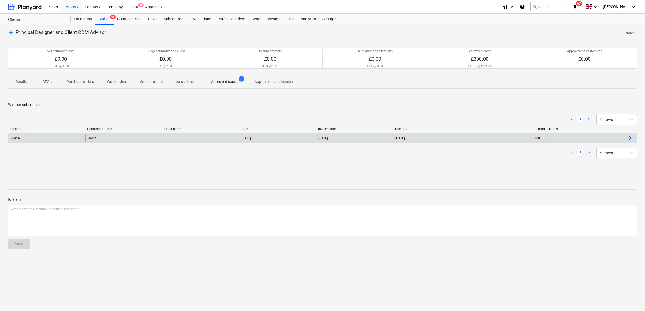
click at [247, 141] on div "31 Jul 2025" at bounding box center [277, 138] width 77 height 9
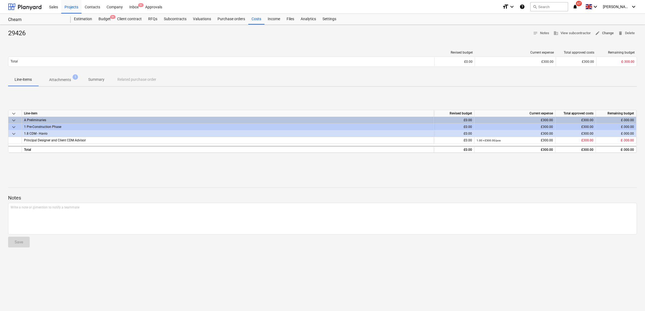
click at [601, 35] on span "edit Change" at bounding box center [604, 33] width 19 height 6
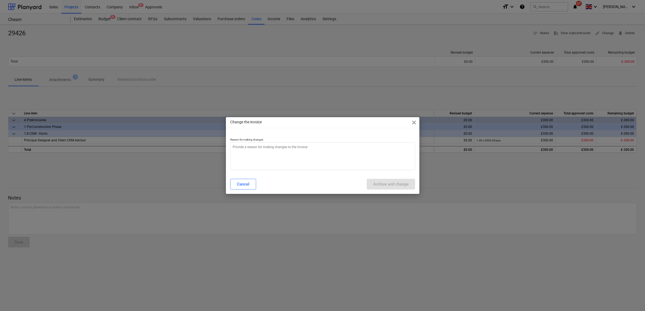
type textarea "x"
click at [293, 152] on textarea at bounding box center [322, 157] width 185 height 28
type textarea "."
type textarea "x"
type textarea "."
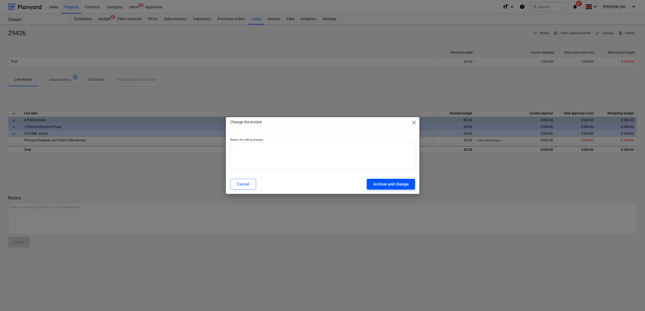
click at [371, 183] on button "Archive and change" at bounding box center [391, 184] width 48 height 11
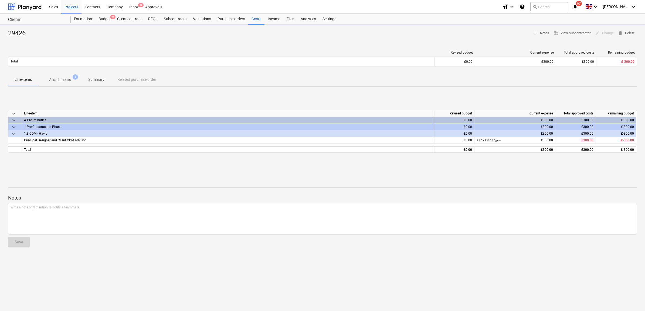
type textarea "x"
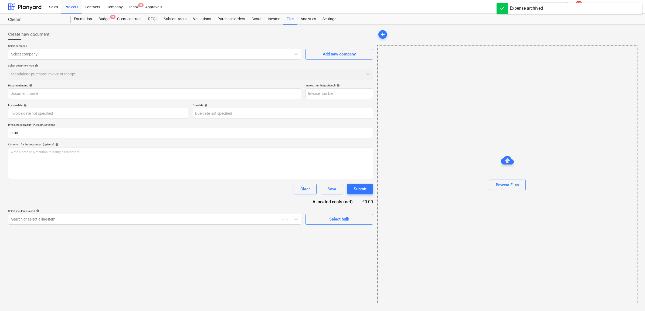
type input "29426"
type input "30 Aug 2025"
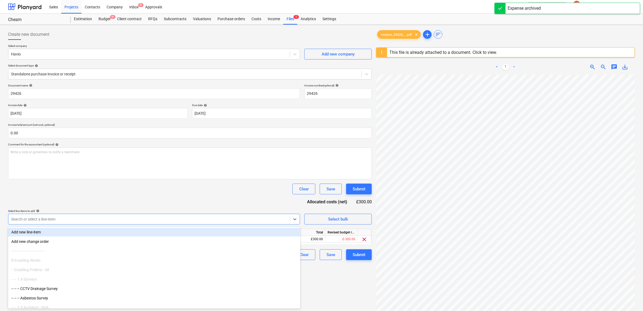
click at [91, 221] on div at bounding box center [149, 219] width 276 height 5
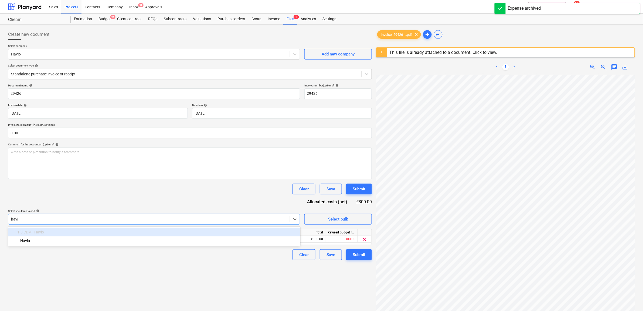
type input "havio"
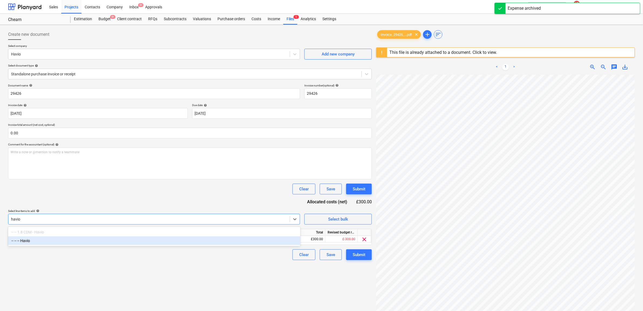
click at [107, 241] on div "-- -- -- Havio" at bounding box center [154, 241] width 292 height 9
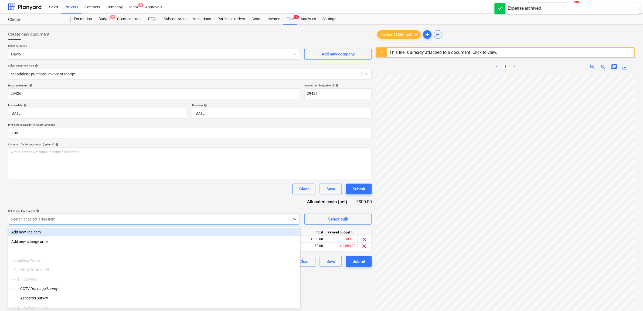
click at [122, 198] on div "Document name help 29426 Invoice number (optional) help 29426 Invoice date help…" at bounding box center [190, 175] width 364 height 183
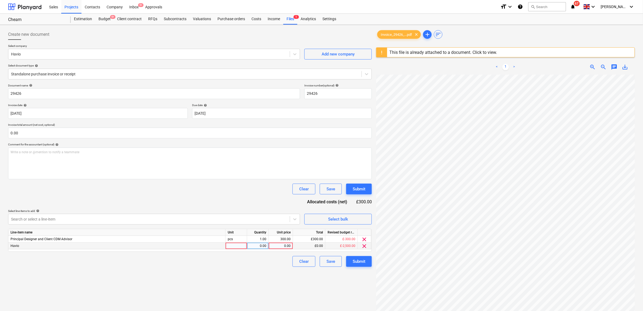
click at [285, 246] on div "0.00" at bounding box center [281, 246] width 20 height 7
type input "300"
click at [283, 270] on div "Create new document Select company Havio Add new company Select document type h…" at bounding box center [190, 200] width 368 height 346
click at [363, 239] on span "clear" at bounding box center [364, 240] width 6 height 6
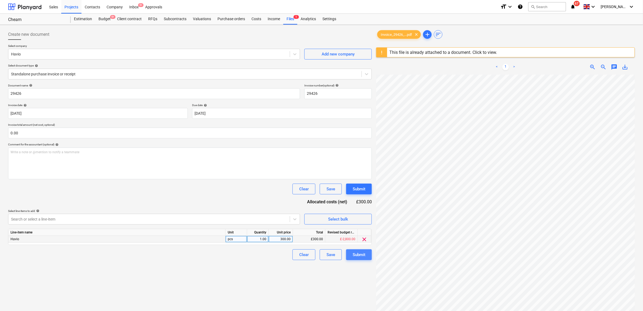
click at [361, 253] on div "Submit" at bounding box center [358, 255] width 13 height 7
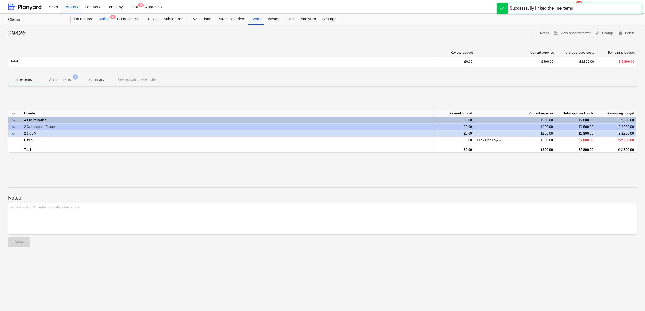
click at [106, 20] on div "Budget 9+" at bounding box center [104, 19] width 19 height 11
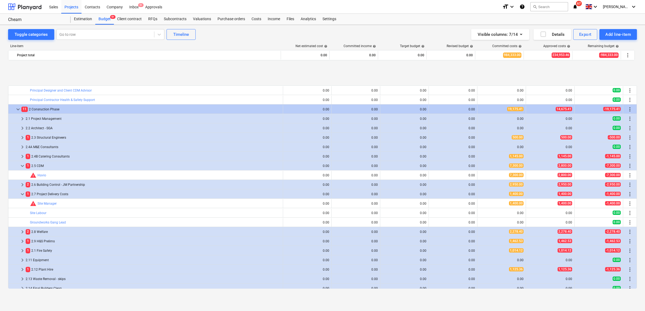
scroll to position [67, 0]
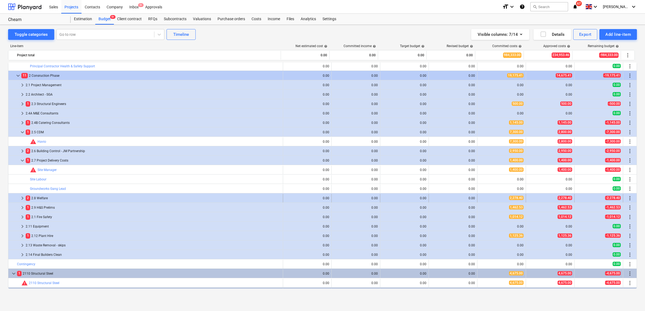
click at [25, 198] on span "keyboard_arrow_right" at bounding box center [22, 198] width 6 height 6
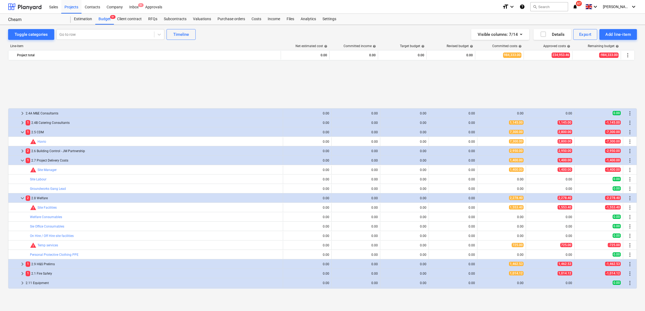
scroll to position [135, 0]
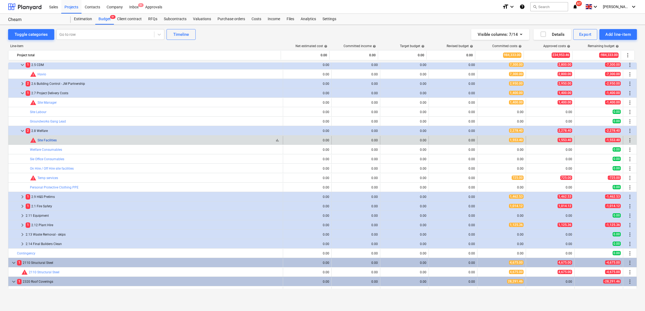
click at [44, 141] on link "Site Facilities" at bounding box center [46, 141] width 19 height 4
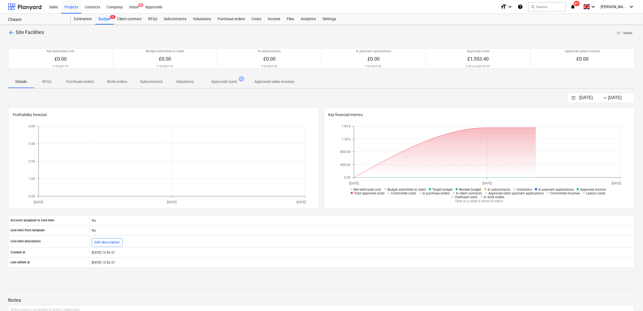
click at [222, 80] on p "Approved costs" at bounding box center [224, 82] width 26 height 6
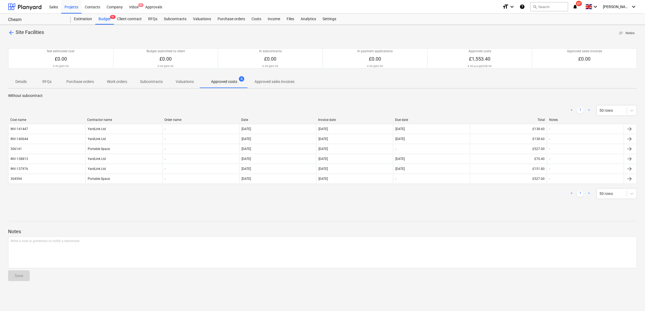
click at [9, 34] on span "arrow_back" at bounding box center [11, 32] width 6 height 6
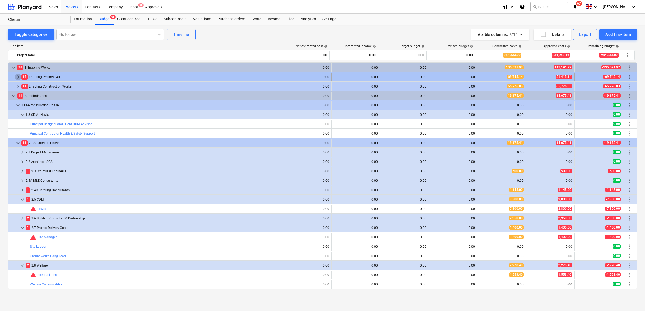
click at [18, 78] on span "keyboard_arrow_right" at bounding box center [18, 77] width 6 height 6
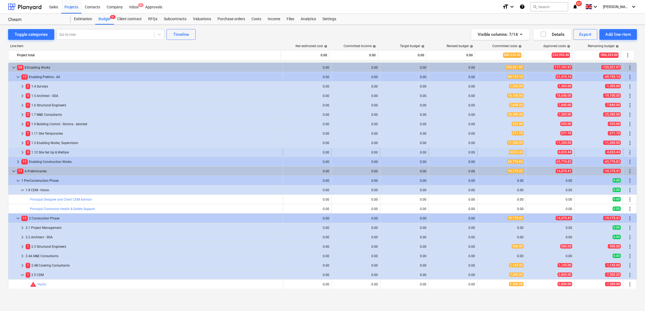
click at [20, 150] on span "keyboard_arrow_right" at bounding box center [22, 152] width 6 height 6
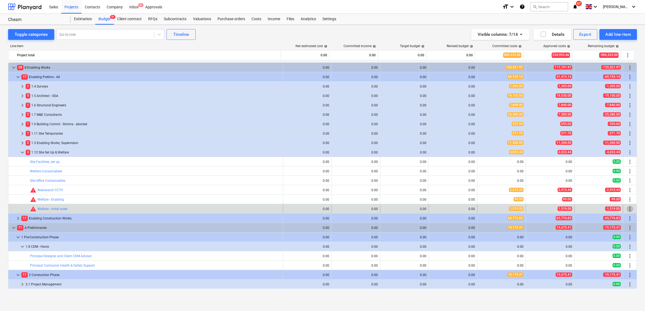
click at [628, 208] on span "more_vert" at bounding box center [629, 209] width 6 height 6
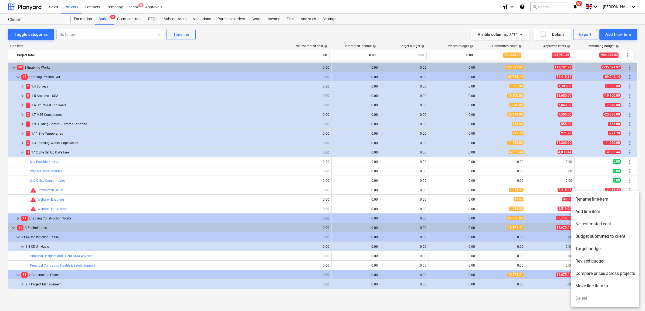
click at [597, 287] on li "Move line-item to" at bounding box center [605, 286] width 68 height 12
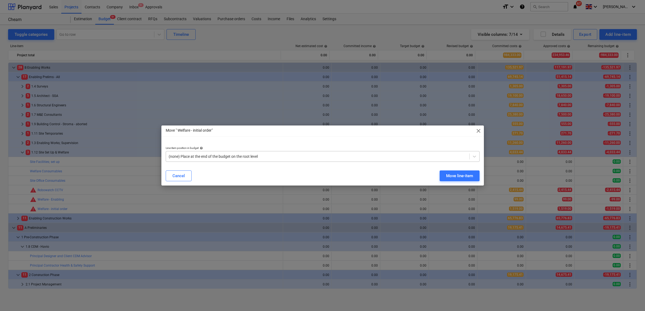
click at [343, 160] on div "(none) Place at the end of the budget on the root level" at bounding box center [317, 157] width 303 height 8
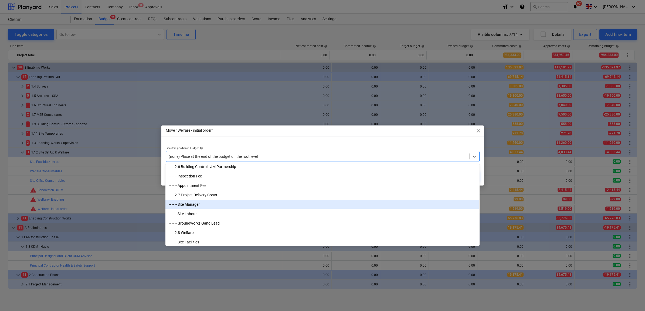
scroll to position [641, 0]
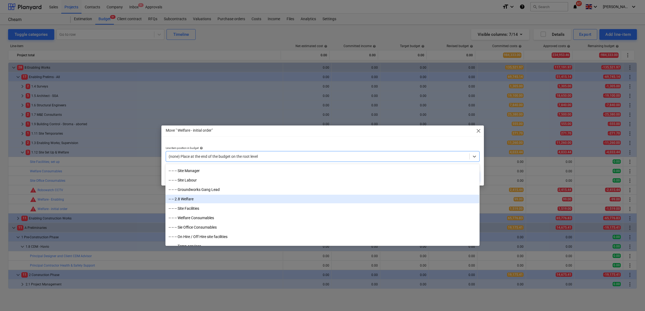
click at [216, 200] on div "-- -- 2.8 Welfare" at bounding box center [322, 199] width 314 height 9
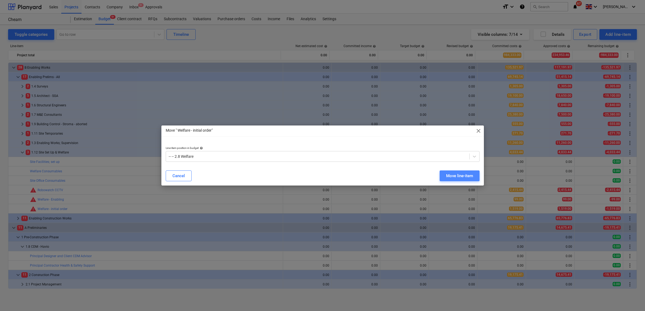
click at [465, 176] on div "Move line-item" at bounding box center [459, 176] width 27 height 7
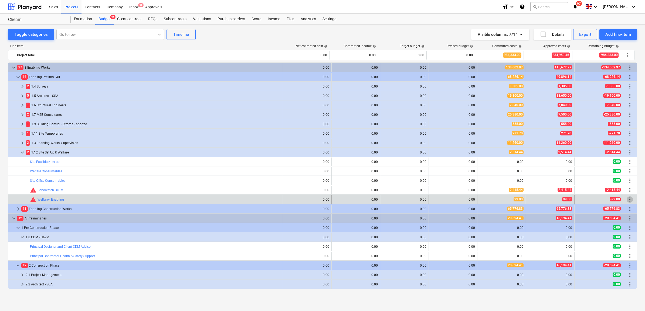
click at [628, 200] on span "more_vert" at bounding box center [629, 200] width 6 height 6
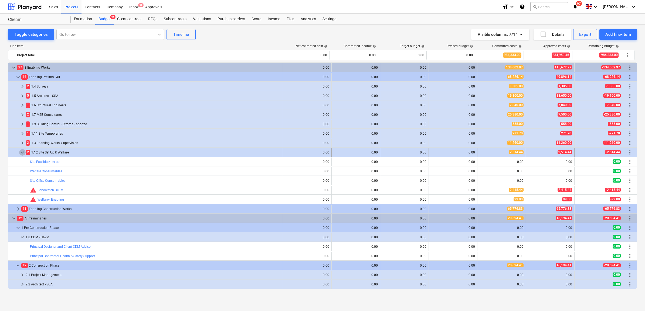
click at [19, 154] on span "keyboard_arrow_down" at bounding box center [22, 152] width 6 height 6
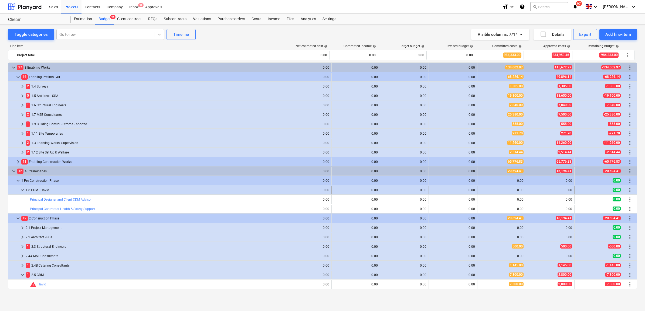
click at [17, 192] on div at bounding box center [15, 190] width 9 height 9
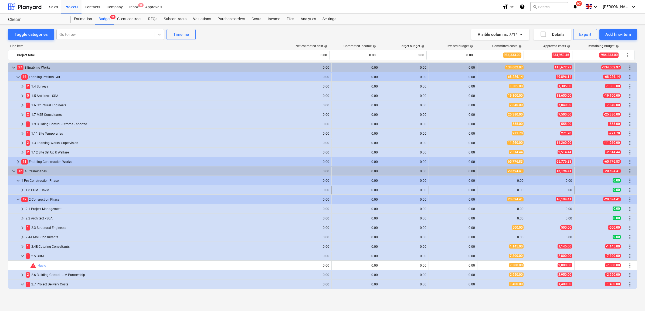
click at [18, 190] on div at bounding box center [15, 190] width 9 height 9
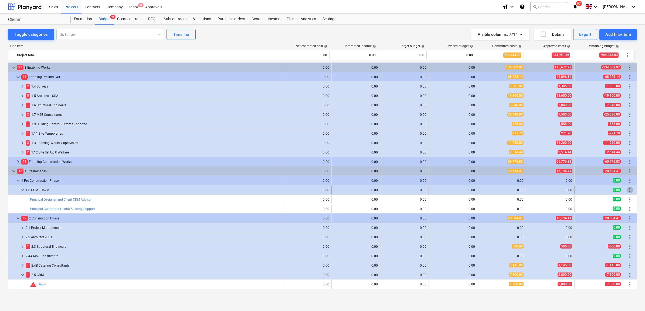
click at [626, 191] on span "more_vert" at bounding box center [629, 190] width 6 height 6
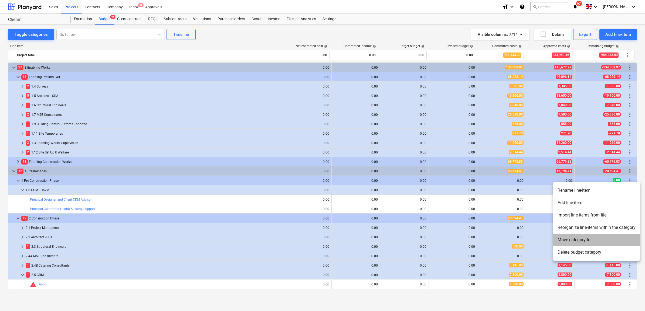
click at [581, 242] on li "Move category to" at bounding box center [596, 240] width 87 height 12
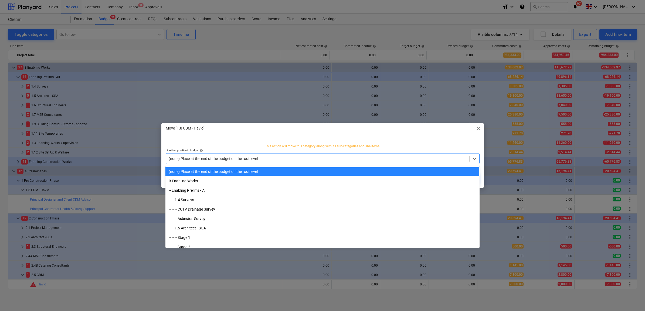
click at [326, 159] on div at bounding box center [318, 158] width 298 height 5
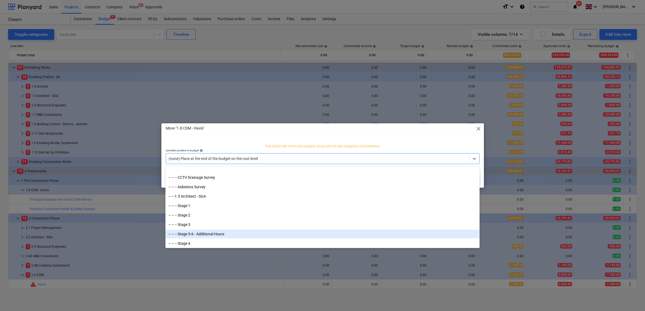
scroll to position [0, 0]
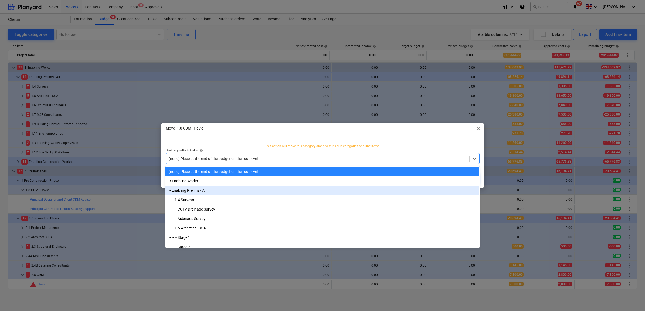
click at [199, 191] on div "-- Enabling Prelims - All" at bounding box center [322, 190] width 314 height 9
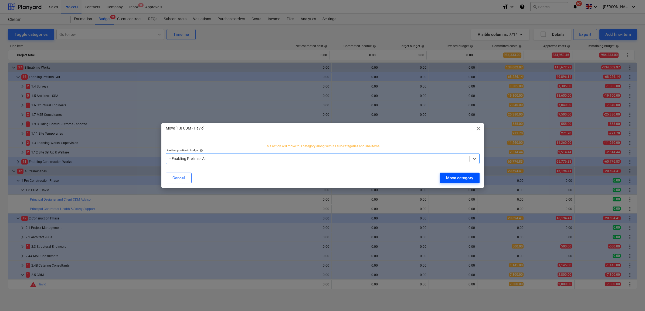
click at [461, 178] on div "Move category" at bounding box center [459, 178] width 27 height 7
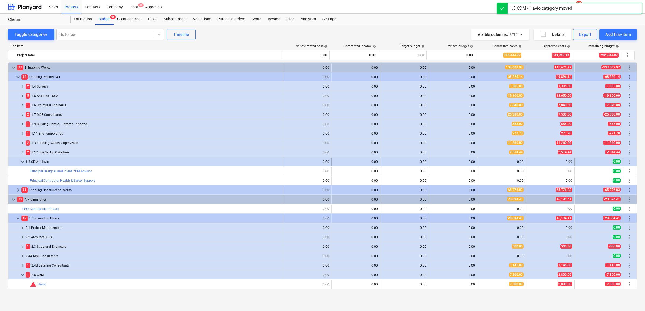
click at [62, 158] on div "1.8 CDM - Havio" at bounding box center [153, 162] width 255 height 9
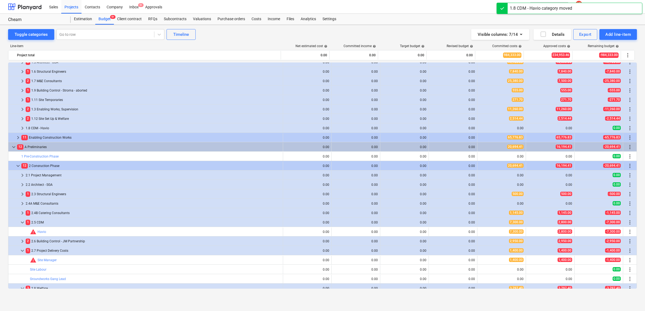
scroll to position [67, 0]
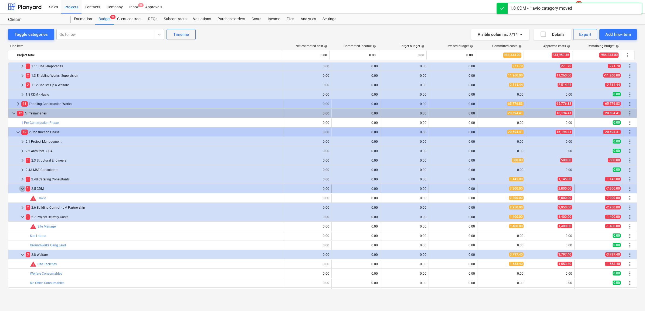
click at [22, 187] on span "keyboard_arrow_down" at bounding box center [22, 189] width 6 height 6
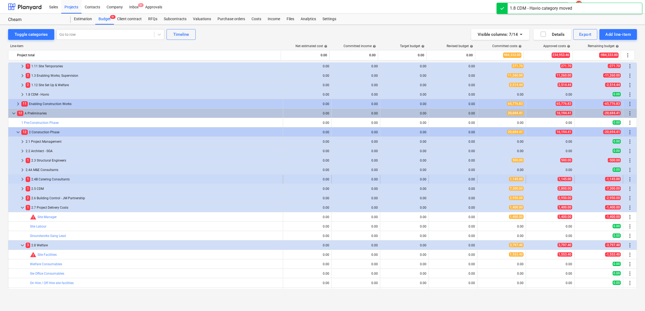
click at [20, 180] on span "keyboard_arrow_right" at bounding box center [22, 179] width 6 height 6
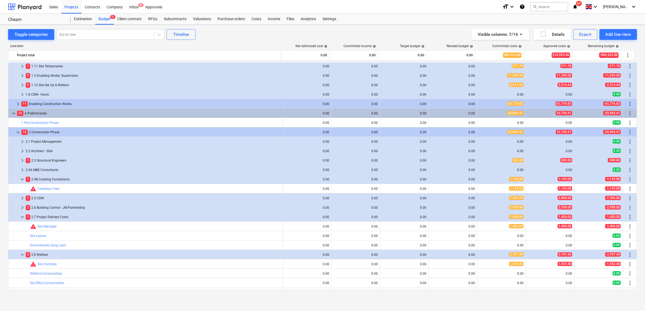
click at [20, 180] on span "keyboard_arrow_down" at bounding box center [22, 179] width 6 height 6
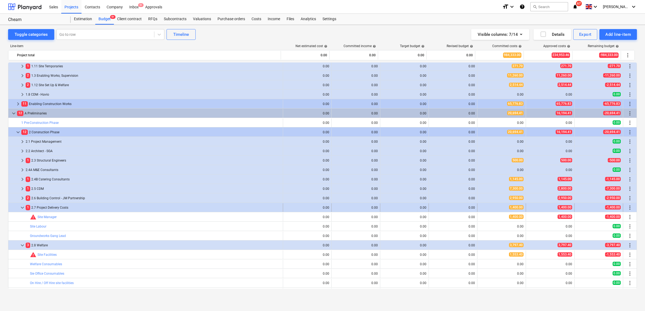
click at [22, 208] on span "keyboard_arrow_down" at bounding box center [22, 208] width 6 height 6
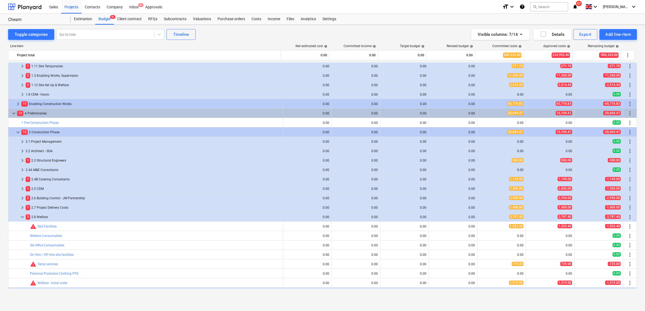
click at [22, 208] on span "keyboard_arrow_right" at bounding box center [22, 208] width 6 height 6
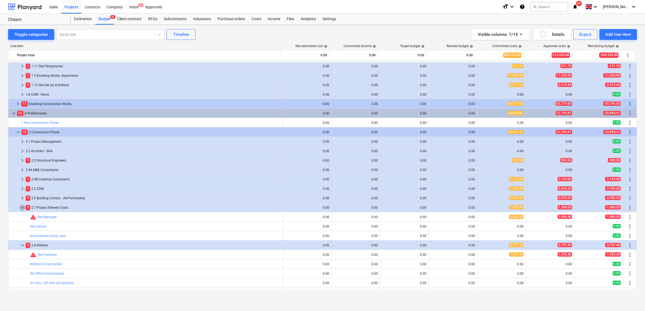
click at [22, 208] on span "keyboard_arrow_down" at bounding box center [22, 208] width 6 height 6
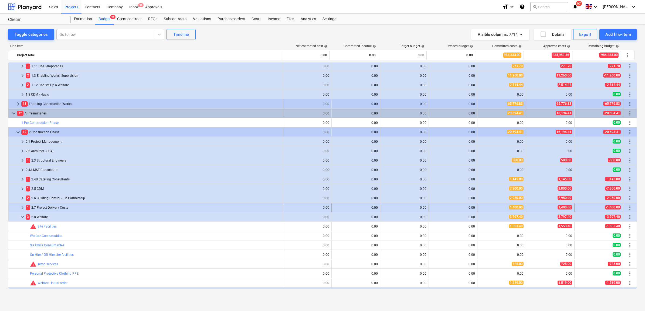
click at [22, 210] on span "keyboard_arrow_right" at bounding box center [22, 208] width 6 height 6
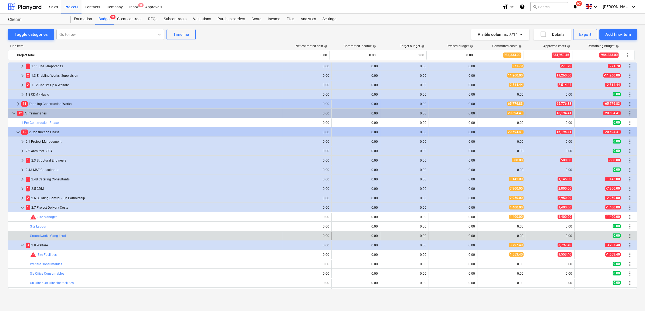
click at [627, 237] on span "more_vert" at bounding box center [629, 236] width 6 height 6
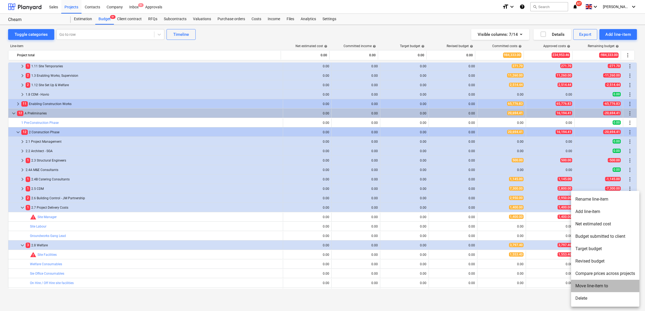
click at [588, 292] on li "Move line-item to" at bounding box center [605, 286] width 68 height 12
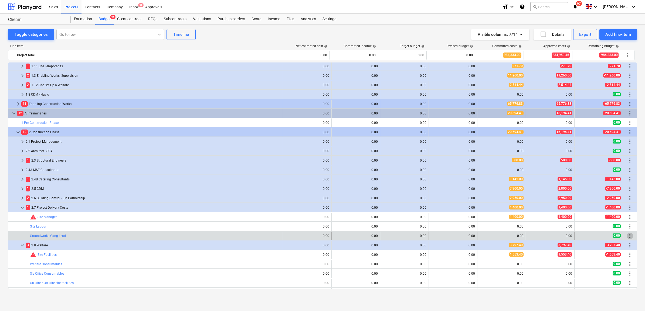
click at [626, 238] on span "more_vert" at bounding box center [629, 236] width 6 height 6
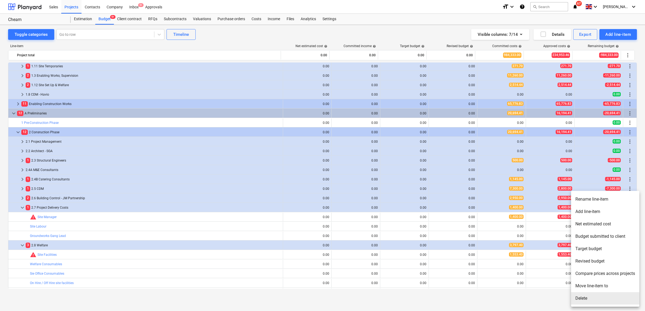
click at [581, 299] on li "Delete" at bounding box center [605, 299] width 68 height 12
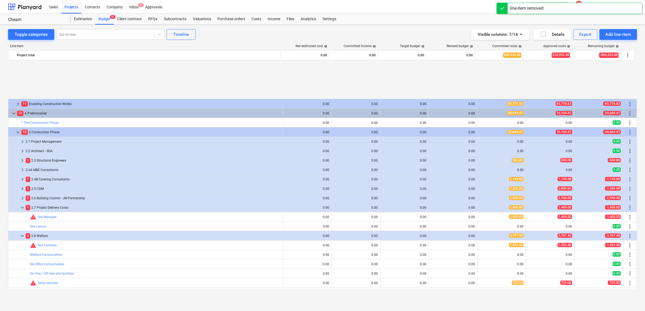
scroll to position [135, 0]
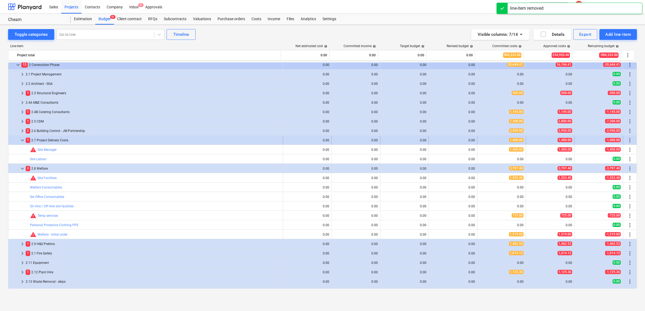
click at [21, 141] on span "keyboard_arrow_down" at bounding box center [22, 140] width 6 height 6
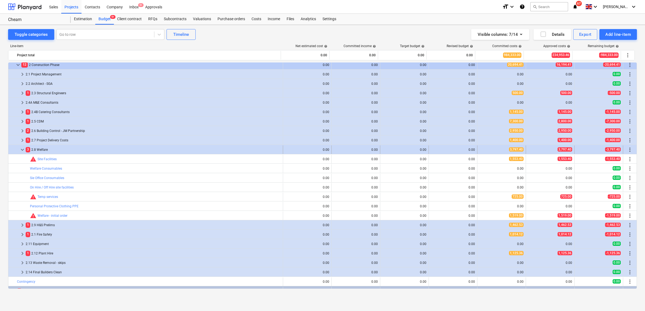
click at [23, 150] on span "keyboard_arrow_down" at bounding box center [22, 150] width 6 height 6
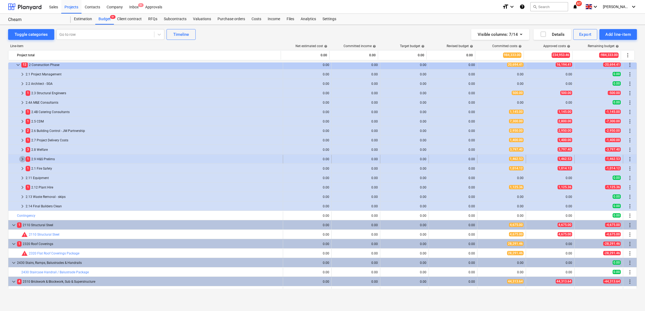
click at [20, 160] on span "keyboard_arrow_right" at bounding box center [22, 159] width 6 height 6
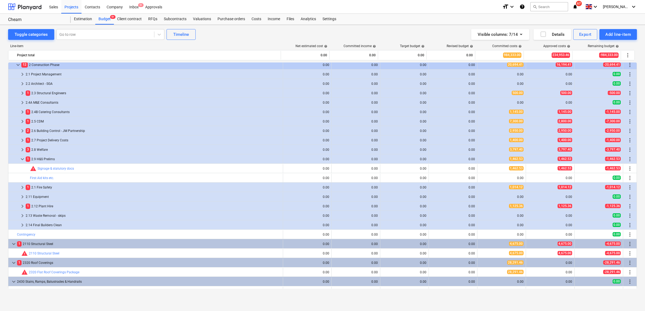
click at [20, 160] on span "keyboard_arrow_down" at bounding box center [22, 159] width 6 height 6
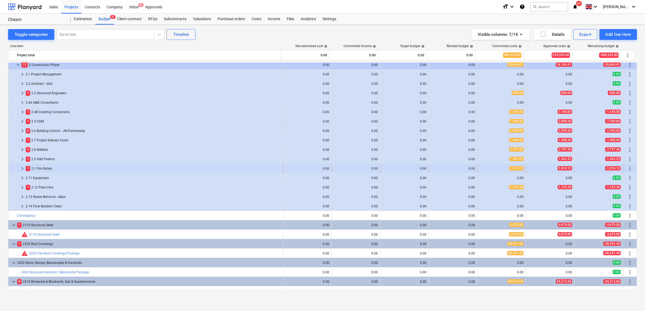
click at [20, 168] on span "keyboard_arrow_right" at bounding box center [22, 169] width 6 height 6
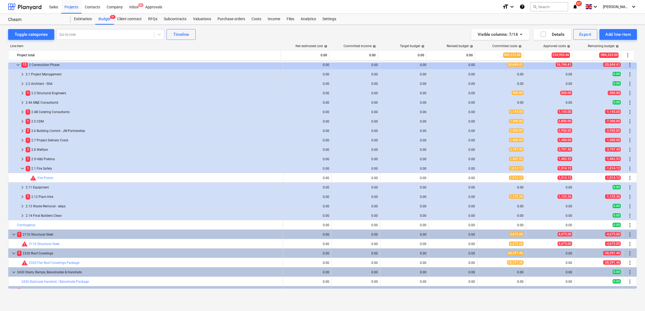
click at [20, 168] on span "keyboard_arrow_down" at bounding box center [22, 169] width 6 height 6
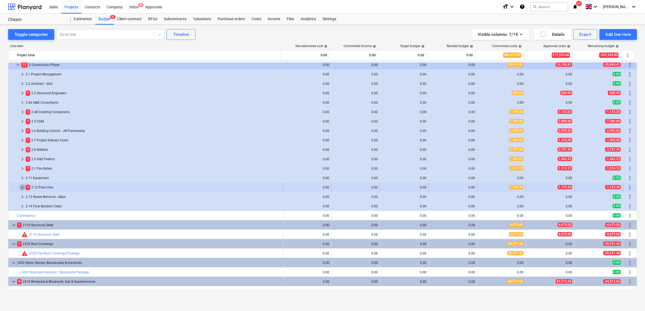
click at [22, 185] on span "keyboard_arrow_right" at bounding box center [22, 187] width 6 height 6
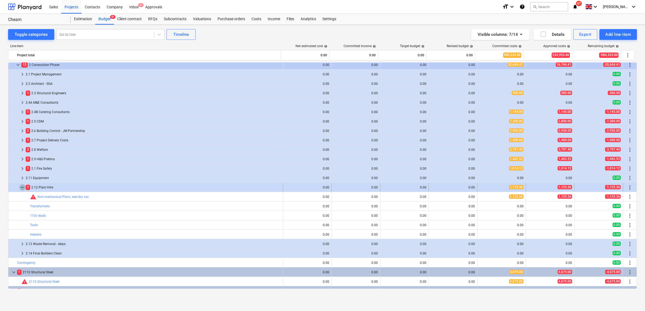
click at [22, 187] on span "keyboard_arrow_down" at bounding box center [22, 187] width 6 height 6
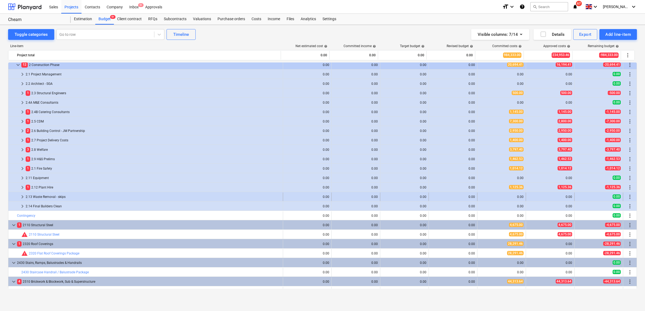
click at [24, 196] on span "keyboard_arrow_right" at bounding box center [22, 197] width 6 height 6
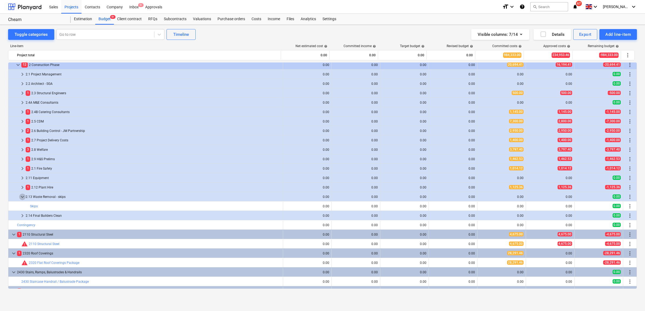
click at [24, 196] on span "keyboard_arrow_down" at bounding box center [22, 197] width 6 height 6
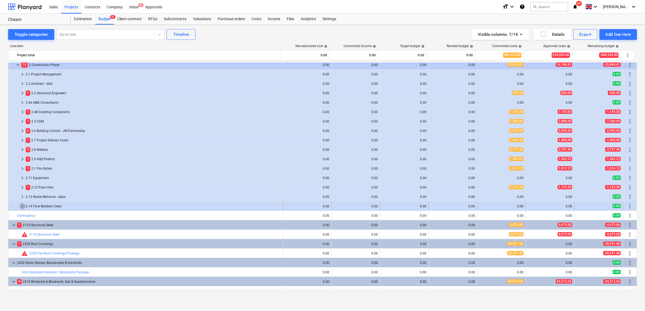
click at [22, 208] on span "keyboard_arrow_right" at bounding box center [22, 206] width 6 height 6
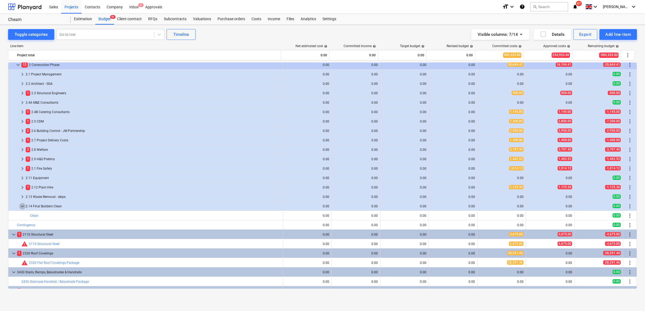
click at [22, 208] on span "keyboard_arrow_down" at bounding box center [22, 206] width 6 height 6
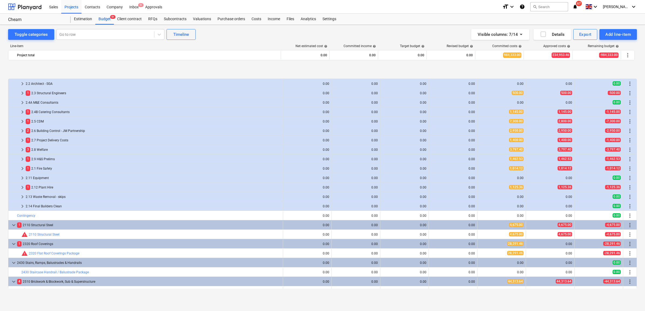
scroll to position [169, 0]
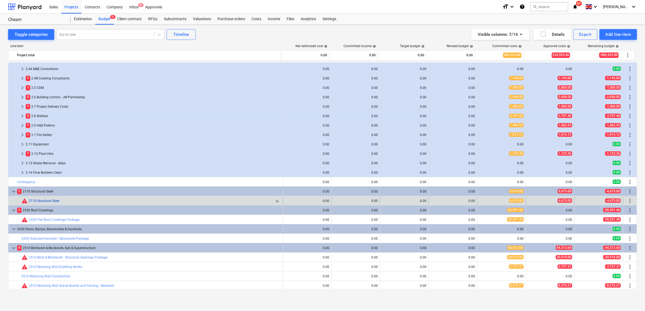
click at [56, 201] on link "2110 Structural Steel" at bounding box center [44, 201] width 30 height 4
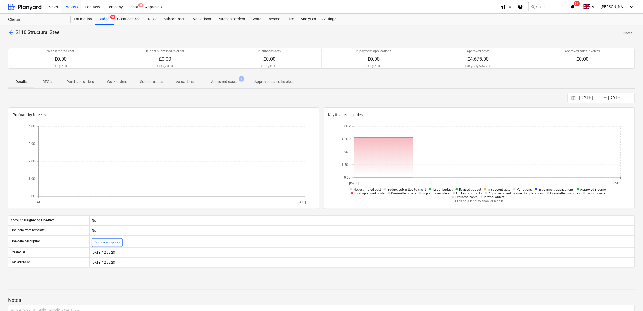
click at [232, 78] on span "Approved costs 1" at bounding box center [224, 82] width 48 height 10
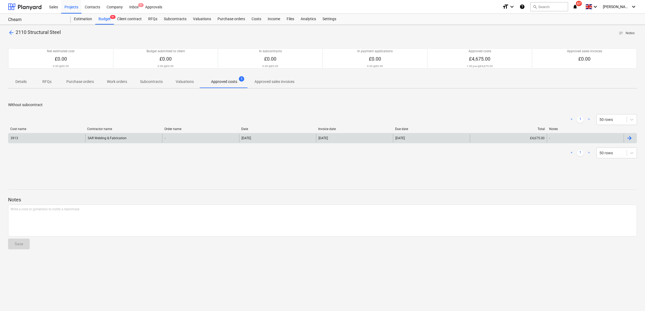
click at [197, 138] on div "-" at bounding box center [200, 138] width 77 height 9
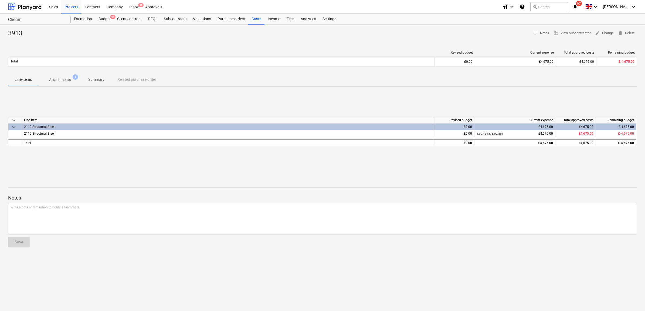
click at [66, 81] on p "Attachments" at bounding box center [60, 80] width 22 height 6
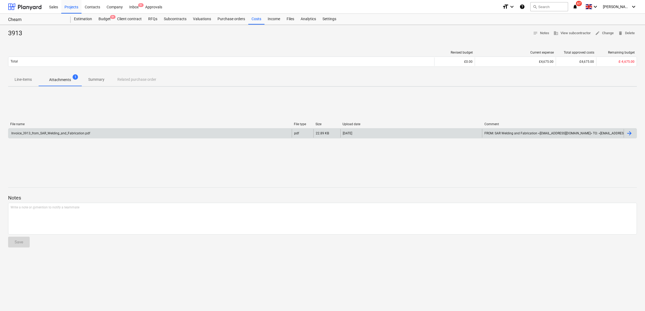
click at [128, 132] on div "Invoice_3913_from_SAR_Welding_and_Fabrication.pdf" at bounding box center [149, 133] width 283 height 9
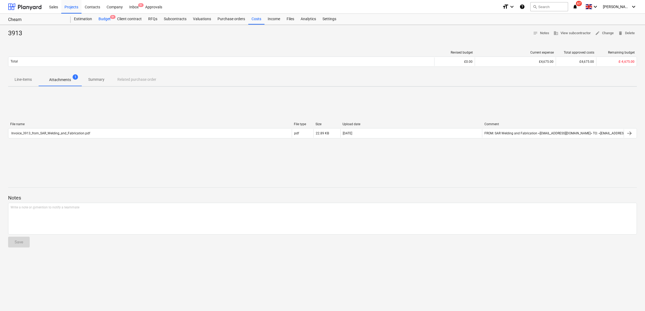
drag, startPoint x: 107, startPoint y: 16, endPoint x: 107, endPoint y: 20, distance: 4.3
click at [107, 16] on div "Budget 9+" at bounding box center [104, 19] width 19 height 11
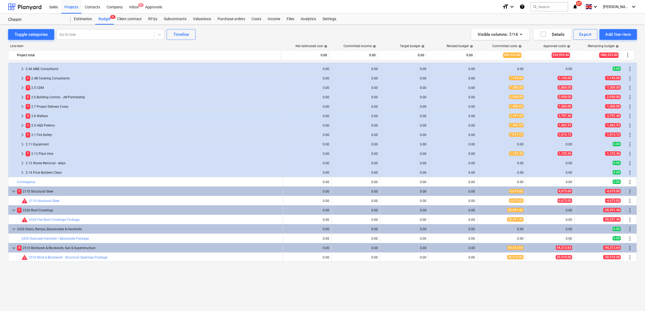
scroll to position [67, 0]
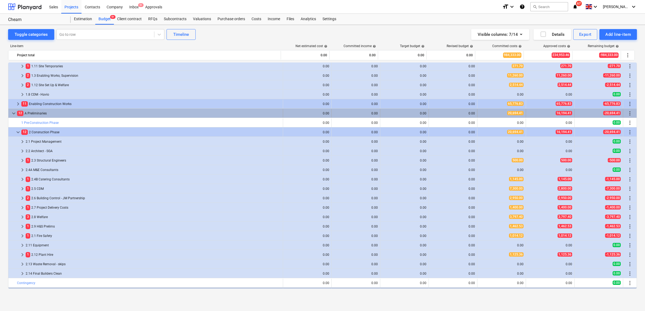
click at [14, 115] on span "keyboard_arrow_down" at bounding box center [14, 113] width 6 height 6
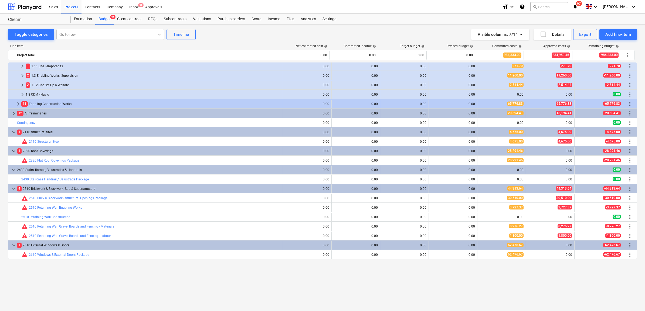
scroll to position [0, 0]
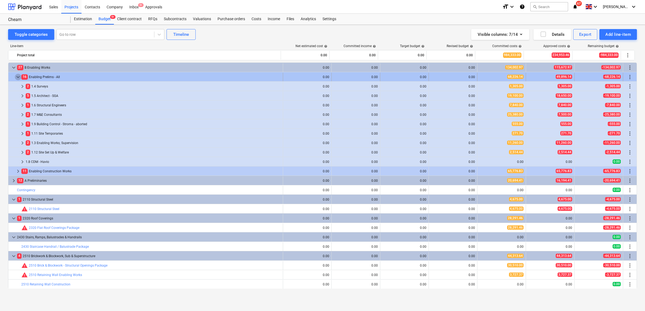
click at [17, 77] on span "keyboard_arrow_down" at bounding box center [18, 77] width 6 height 6
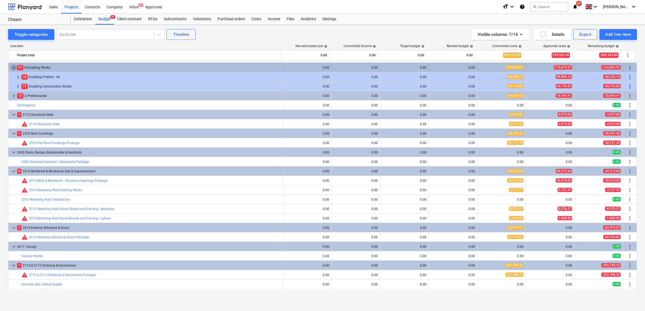
click at [15, 67] on span "keyboard_arrow_down" at bounding box center [14, 67] width 6 height 6
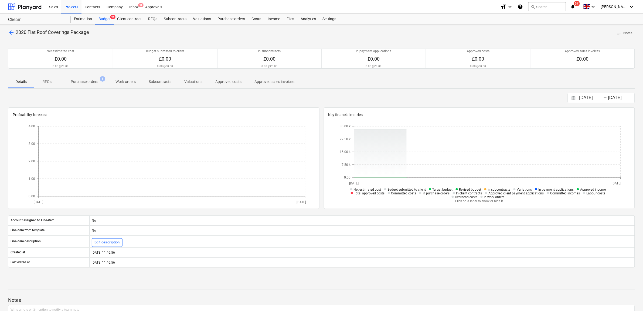
click at [91, 82] on p "Purchase orders" at bounding box center [85, 82] width 28 height 6
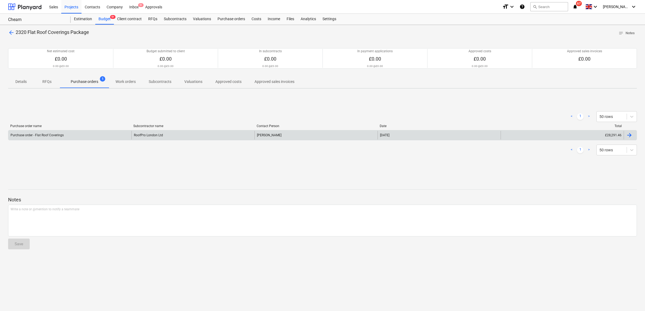
click at [144, 136] on div "RoofPro London Ltd" at bounding box center [192, 135] width 123 height 9
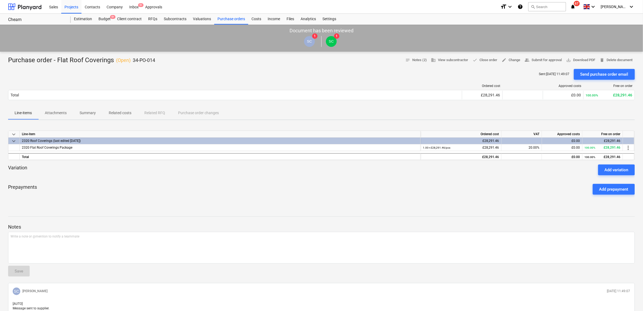
click at [60, 113] on p "Attachments" at bounding box center [56, 113] width 22 height 6
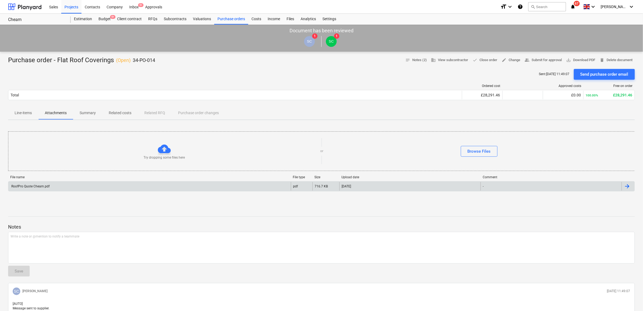
click at [79, 183] on div "RoofPro Quote Cheam.pdf pdf 716.7 KB 04.09.2025 -" at bounding box center [321, 187] width 626 height 10
click at [86, 189] on div "RoofPro Quote Cheam.pdf" at bounding box center [149, 186] width 282 height 9
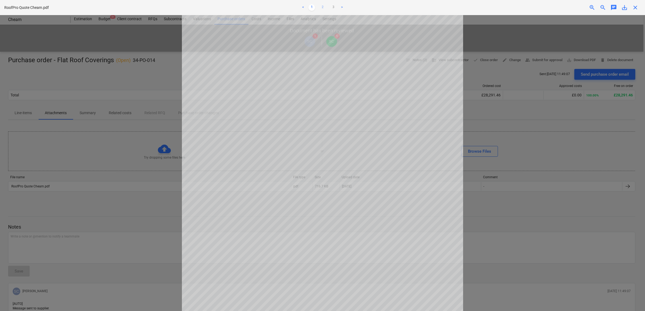
click at [324, 7] on link "2" at bounding box center [322, 7] width 6 height 6
click at [315, 9] on ul "< 1 2 3 >" at bounding box center [322, 7] width 212 height 6
click at [312, 8] on link "1" at bounding box center [311, 7] width 6 height 6
click at [626, 8] on div "Decision updated" at bounding box center [569, 5] width 146 height 11
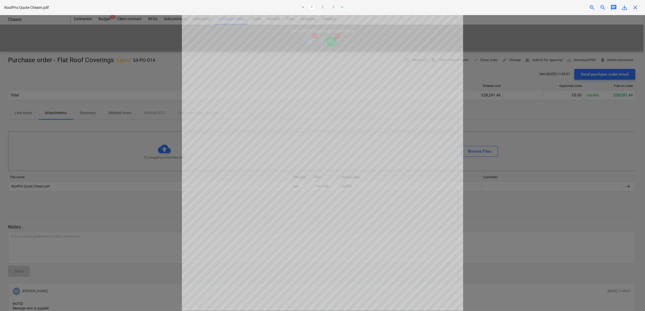
click at [622, 8] on div "Decision updated" at bounding box center [569, 5] width 146 height 11
click at [507, 60] on div at bounding box center [322, 163] width 645 height 296
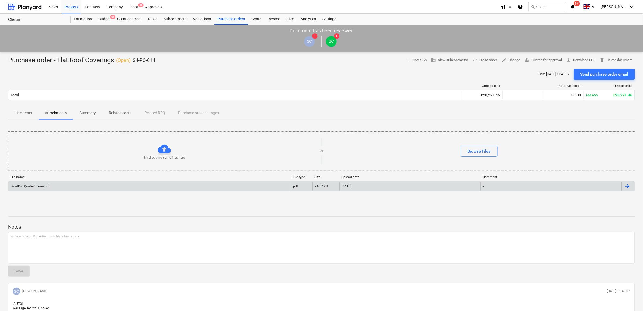
click at [177, 186] on div "RoofPro Quote Cheam.pdf" at bounding box center [149, 186] width 282 height 9
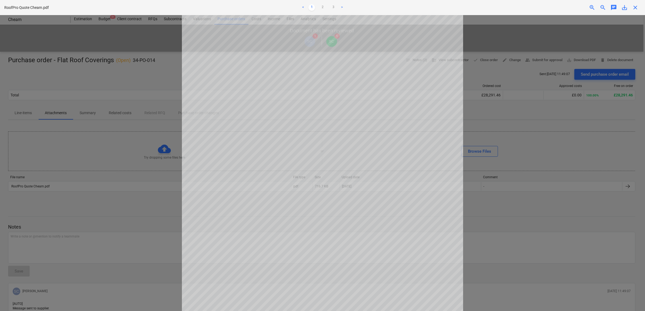
click at [625, 7] on div "Decision updated" at bounding box center [569, 5] width 146 height 11
click at [321, 7] on link "2" at bounding box center [322, 7] width 6 height 6
